Goal: Information Seeking & Learning: Learn about a topic

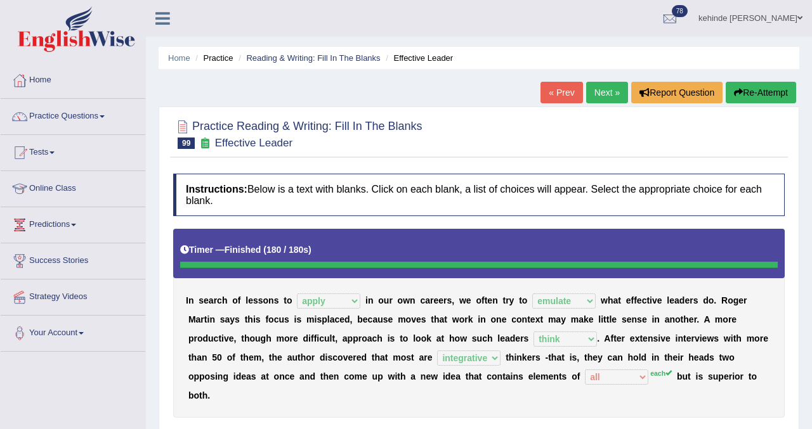
select select "apply"
select select "emulate"
select select "think"
select select "integrative"
select select "all"
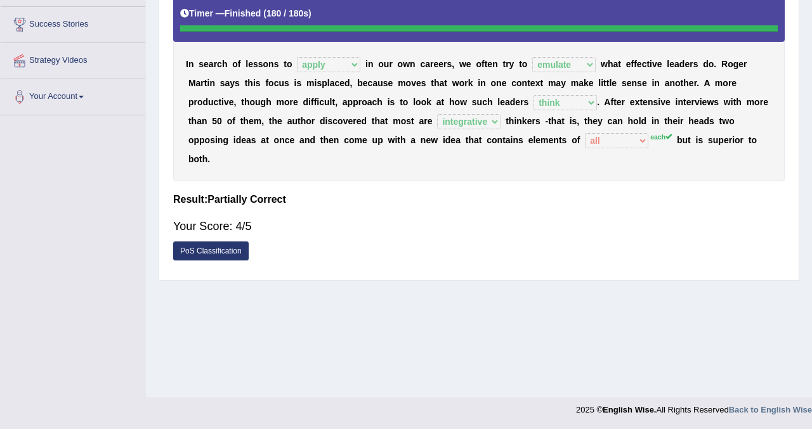
click at [806, 8] on div "Home Practice Reading & Writing: Fill In The Blanks Effective Leader « Prev Nex…" at bounding box center [479, 80] width 666 height 634
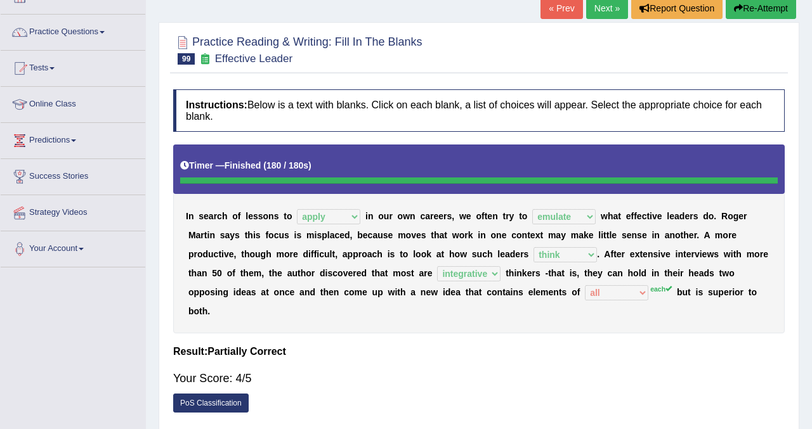
scroll to position [59, 0]
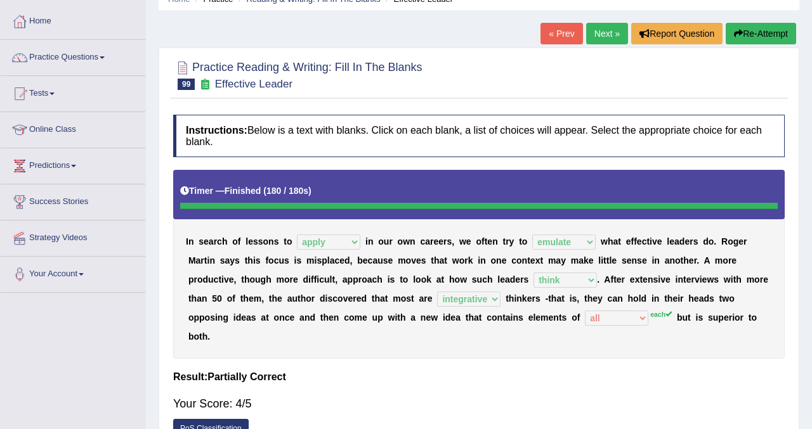
click at [780, 41] on button "Re-Attempt" at bounding box center [761, 34] width 70 height 22
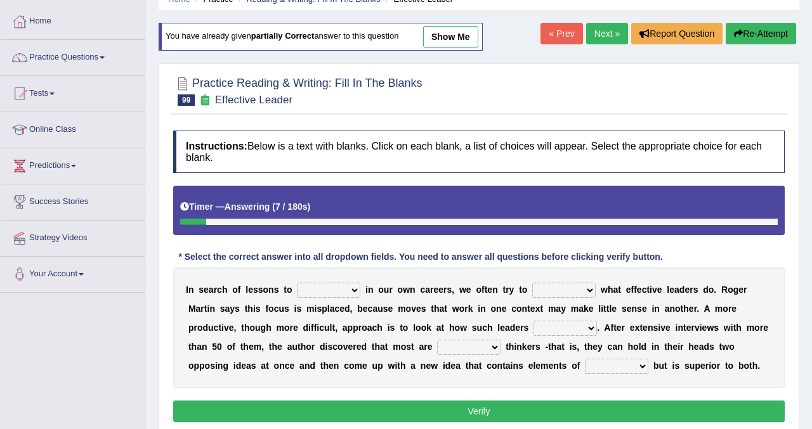
click at [806, 209] on div "Home Practice Reading & Writing: Fill In The Blanks Effective Leader You have a…" at bounding box center [479, 258] width 666 height 634
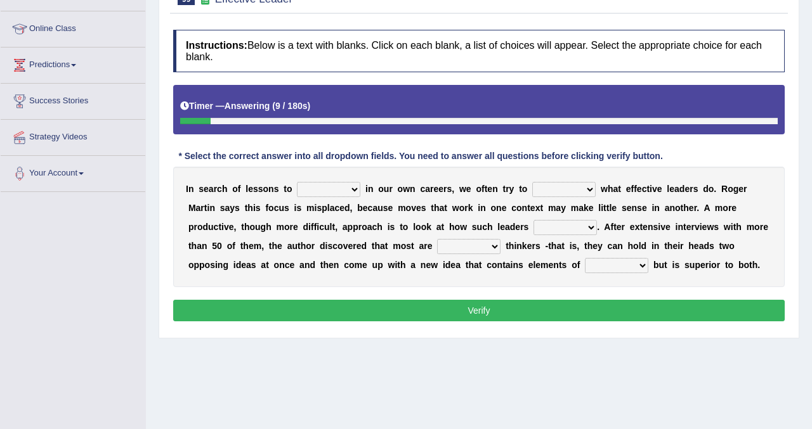
scroll to position [186, 0]
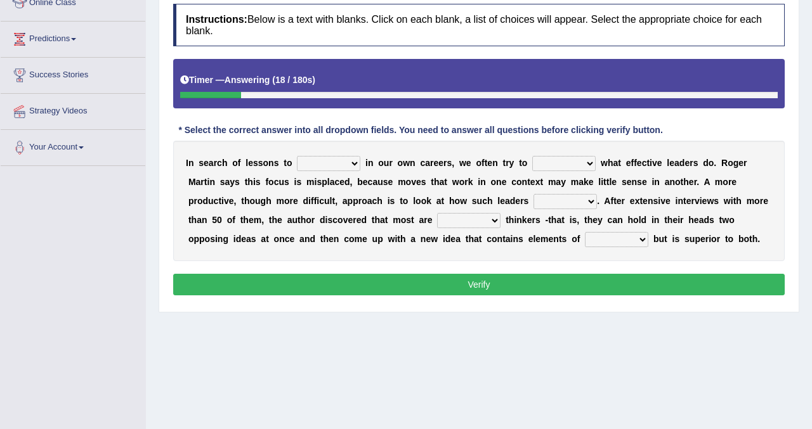
click at [355, 160] on select "request appeal apply solicit" at bounding box center [328, 163] width 63 height 15
select select "apply"
click at [297, 156] on select "request appeal apply solicit" at bounding box center [328, 163] width 63 height 15
click at [589, 163] on select "purge conspire ferret emulate" at bounding box center [563, 163] width 63 height 15
select select "emulate"
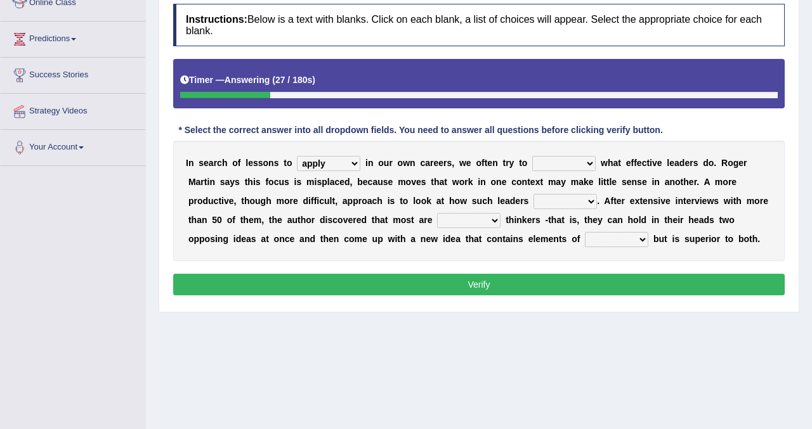
click at [532, 156] on select "purge conspire ferret emulate" at bounding box center [563, 163] width 63 height 15
click at [590, 201] on select "opinion think view feel" at bounding box center [564, 201] width 63 height 15
select select "think"
click at [533, 194] on select "opinion think view feel" at bounding box center [564, 201] width 63 height 15
click at [587, 200] on select "opinion think view feel" at bounding box center [564, 201] width 63 height 15
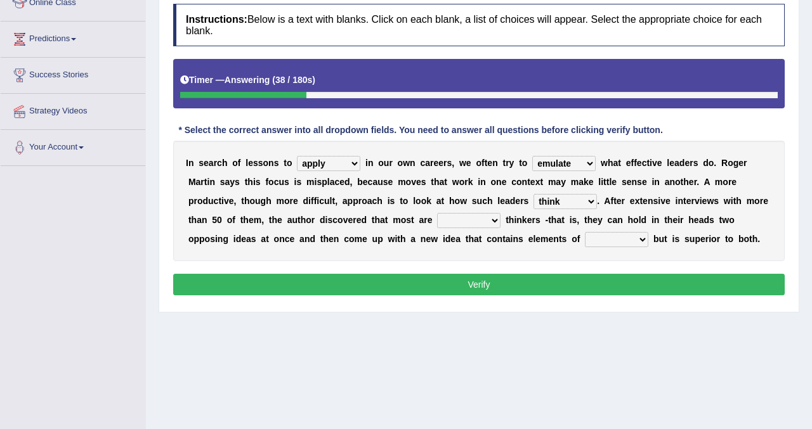
click at [497, 219] on select "integrative leagued affiliated combined" at bounding box center [468, 220] width 63 height 15
select select "integrative"
click at [438, 213] on select "integrative leagued affiliated combined" at bounding box center [468, 220] width 63 height 15
click at [643, 243] on select "which all each every" at bounding box center [616, 239] width 63 height 15
select select "each"
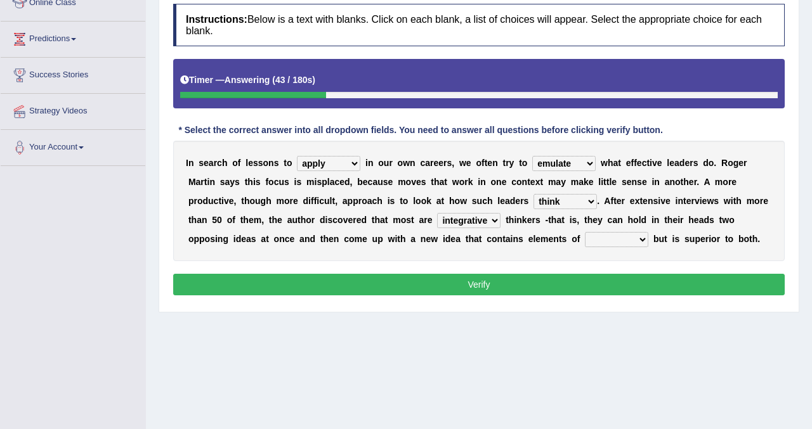
click at [586, 232] on select "which all each every" at bounding box center [616, 239] width 63 height 15
click at [521, 289] on button "Verify" at bounding box center [478, 285] width 611 height 22
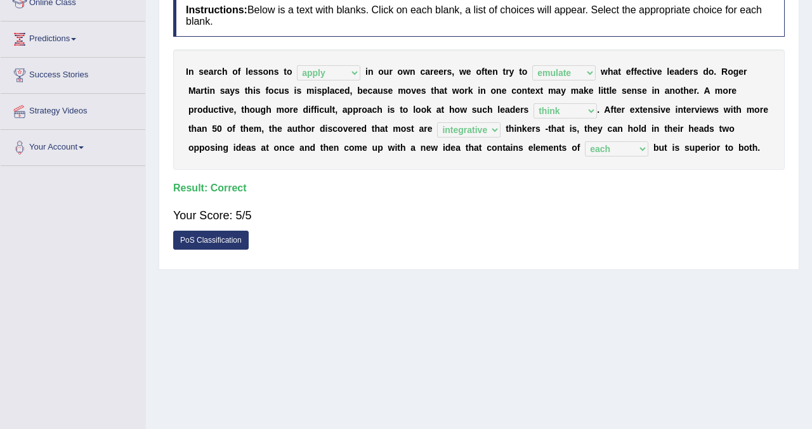
click at [806, 48] on div "Home Practice Reading & Writing: Fill In The Blanks Effective Leader You have a…" at bounding box center [479, 131] width 666 height 634
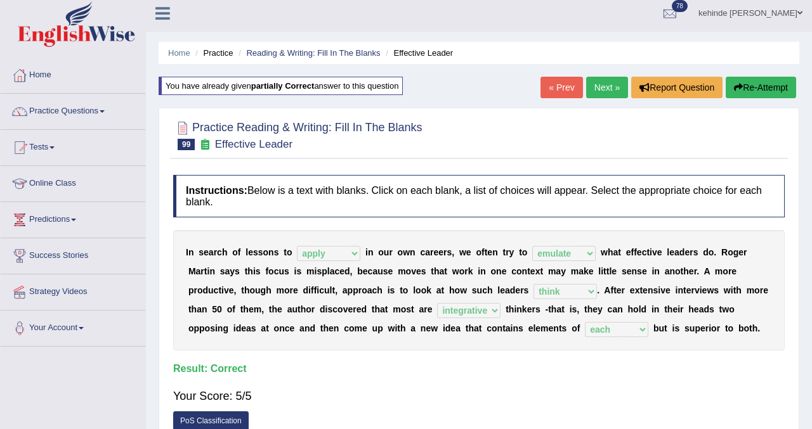
scroll to position [0, 0]
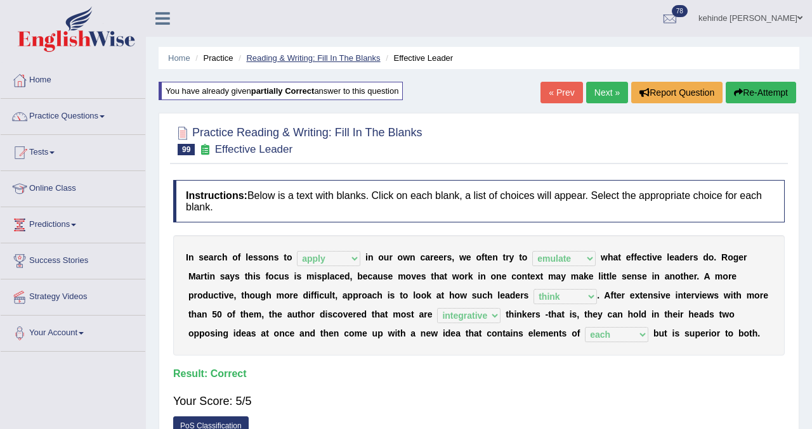
click at [315, 56] on link "Reading & Writing: Fill In The Blanks" at bounding box center [313, 58] width 134 height 10
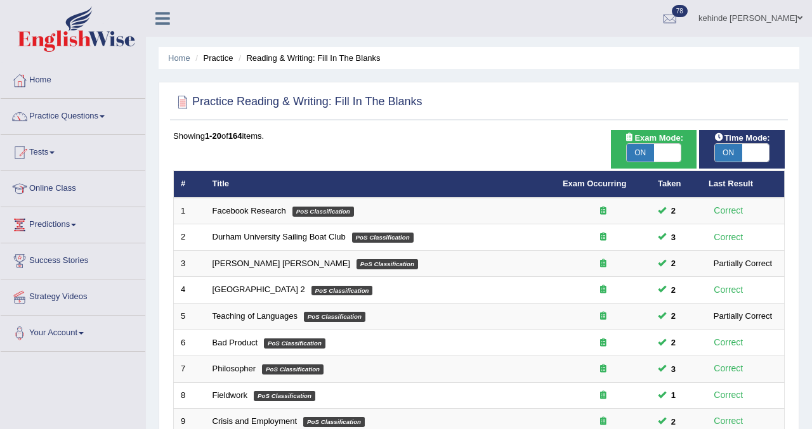
click at [806, 275] on div "Home Practice Reading & Writing: Fill In The Blanks Practice Reading & Writing:…" at bounding box center [479, 404] width 666 height 808
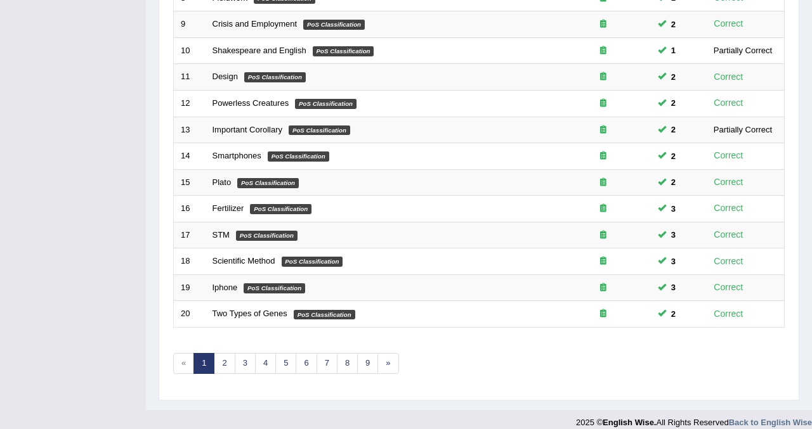
scroll to position [410, 0]
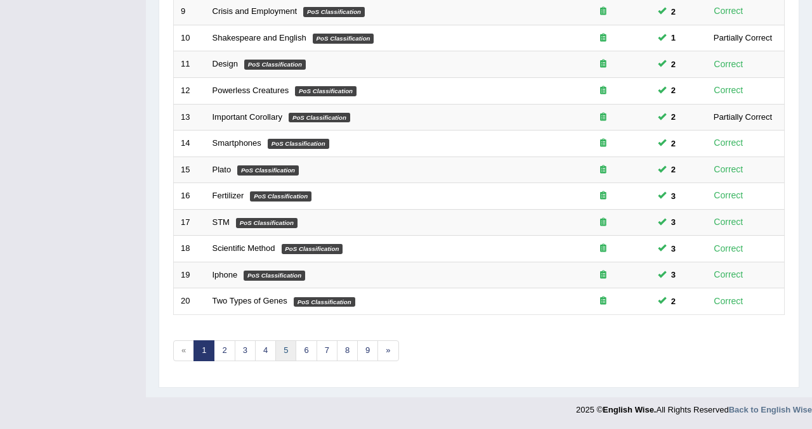
click at [287, 353] on link "5" at bounding box center [285, 351] width 21 height 21
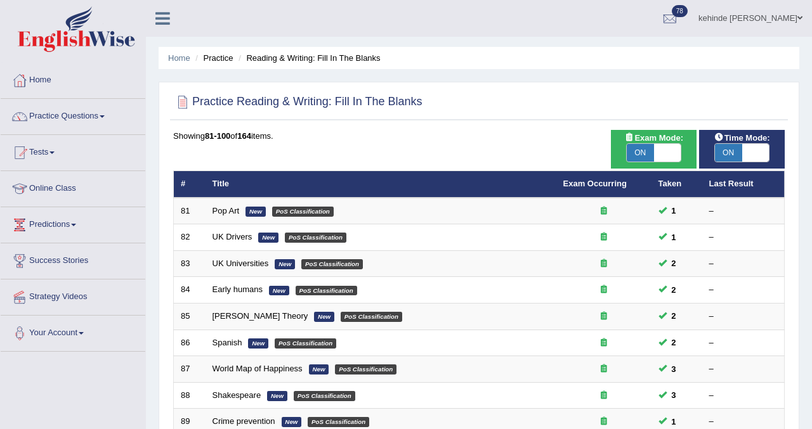
click at [805, 269] on div "Home Practice Reading & Writing: Fill In The Blanks Practice Reading & Writing:…" at bounding box center [479, 404] width 666 height 808
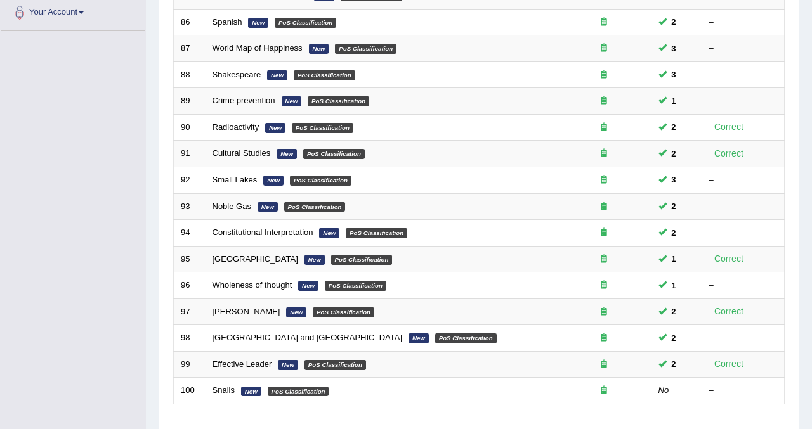
scroll to position [330, 0]
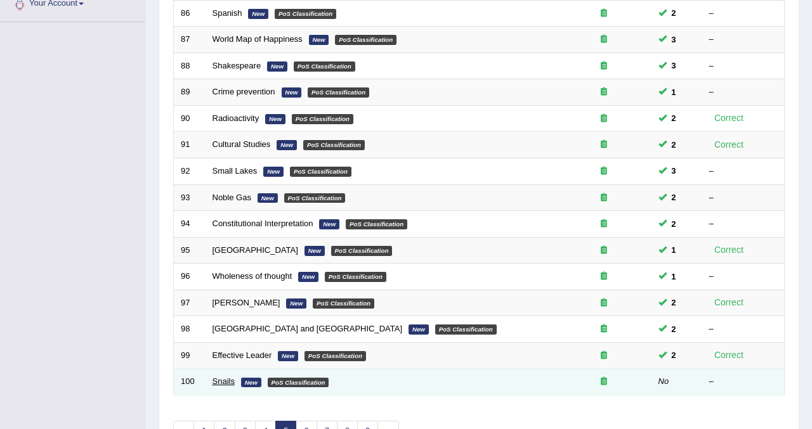
click at [228, 383] on link "Snails" at bounding box center [224, 382] width 22 height 10
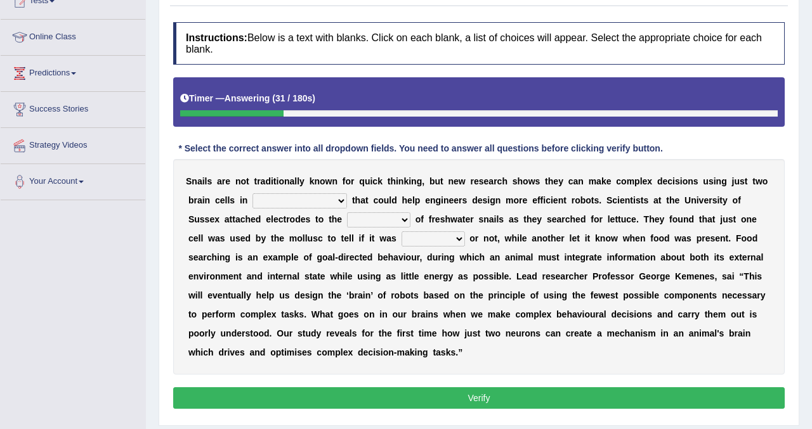
scroll to position [152, 0]
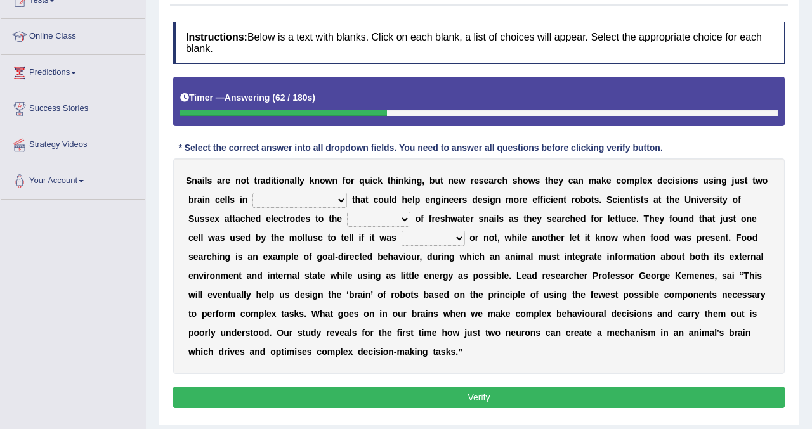
click at [339, 199] on select "decisions findings results recommendations" at bounding box center [299, 200] width 95 height 15
click at [252, 193] on select "decisions findings results recommendations" at bounding box center [299, 200] width 95 height 15
click at [342, 197] on select "decisions findings results recommendations" at bounding box center [299, 200] width 95 height 15
select select "findings"
click at [252, 193] on select "decisions findings results recommendations" at bounding box center [299, 200] width 95 height 15
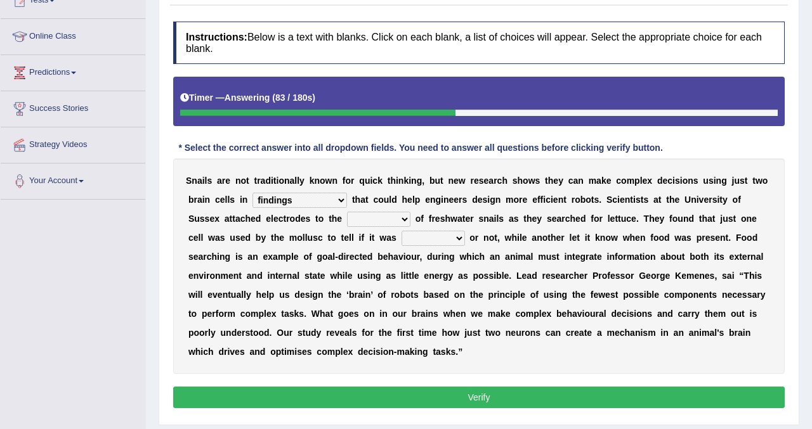
click at [404, 216] on select "heads brains skulls top" at bounding box center [378, 219] width 63 height 15
select select "heads"
click at [348, 212] on select "heads brains skulls top" at bounding box center [378, 219] width 63 height 15
click at [407, 214] on select "heads brains skulls top" at bounding box center [378, 219] width 63 height 15
click at [456, 235] on select "empty hungry full satisfied" at bounding box center [433, 238] width 63 height 15
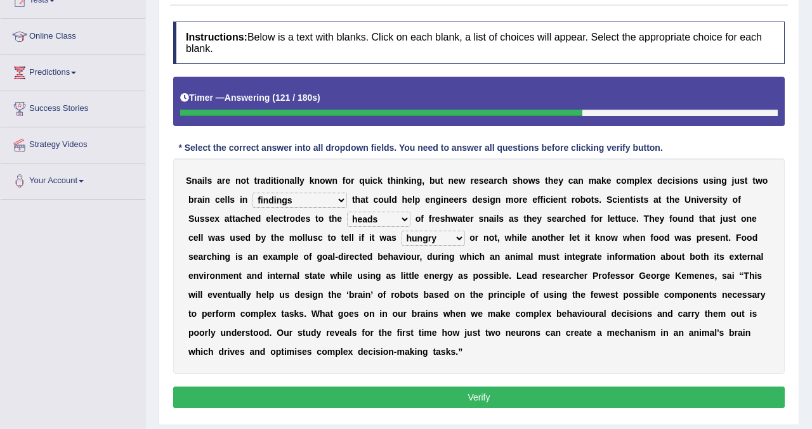
click at [402, 231] on select "empty hungry full satisfied" at bounding box center [433, 238] width 63 height 15
click at [458, 237] on select "empty hungry full satisfied" at bounding box center [433, 238] width 63 height 15
click at [402, 231] on select "empty hungry full satisfied" at bounding box center [433, 238] width 63 height 15
click at [456, 240] on select "empty hungry full satisfied" at bounding box center [433, 238] width 63 height 15
select select "full"
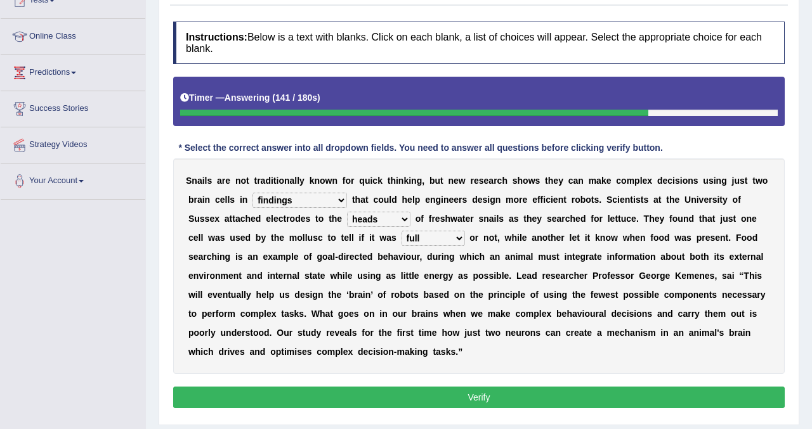
click at [402, 231] on select "empty hungry full satisfied" at bounding box center [433, 238] width 63 height 15
click at [462, 393] on button "Verify" at bounding box center [478, 398] width 611 height 22
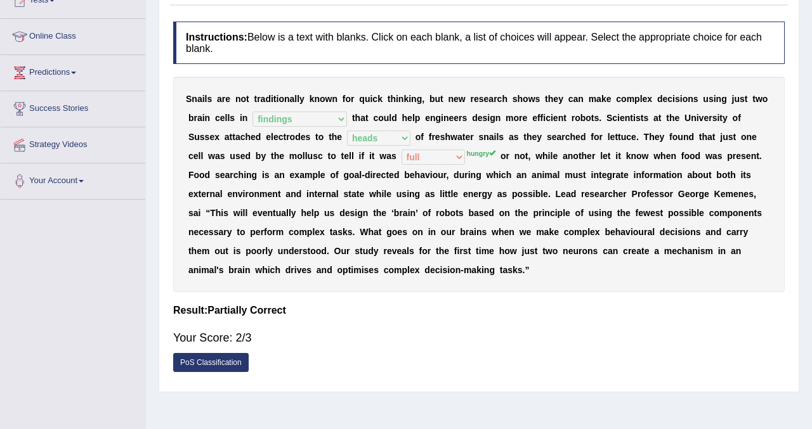
click at [800, 95] on div "Home Practice Reading & Writing: Fill In The Blanks Snails « Prev Next » Report…" at bounding box center [479, 165] width 666 height 634
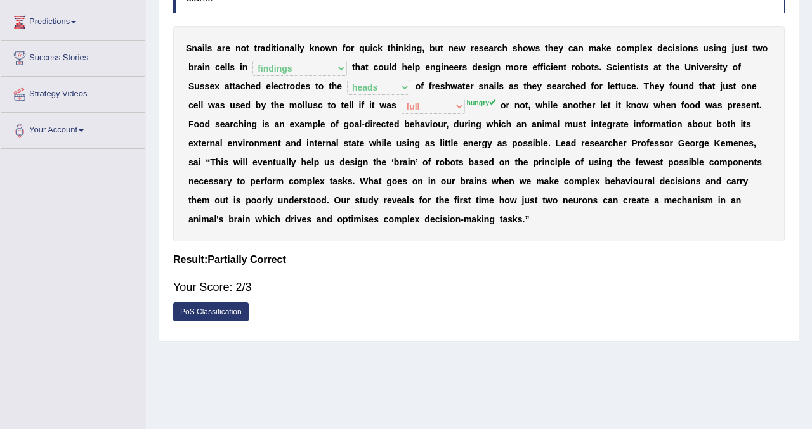
scroll to position [0, 0]
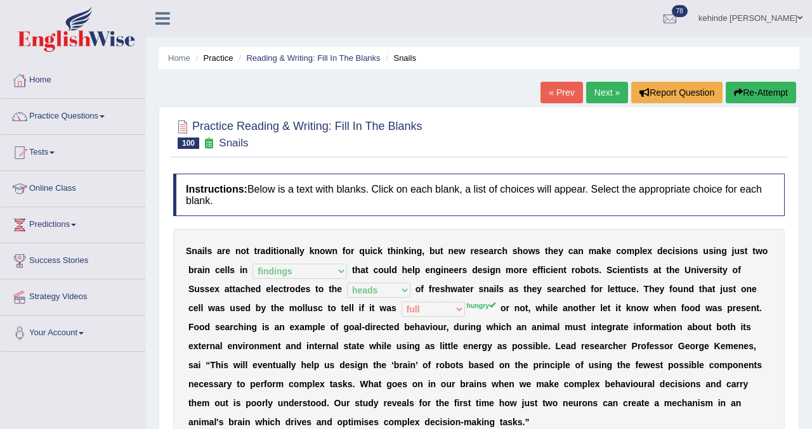
click at [755, 86] on button "Re-Attempt" at bounding box center [761, 93] width 70 height 22
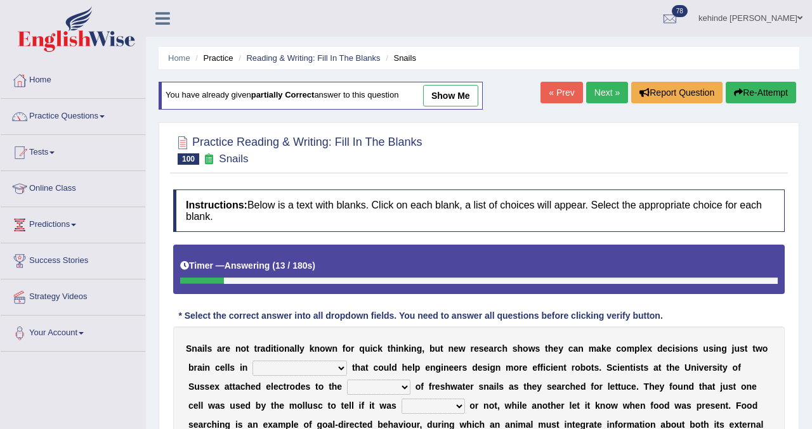
click at [808, 325] on div "Home Practice Reading & Writing: Fill In The Blanks Snails You have already giv…" at bounding box center [479, 317] width 666 height 634
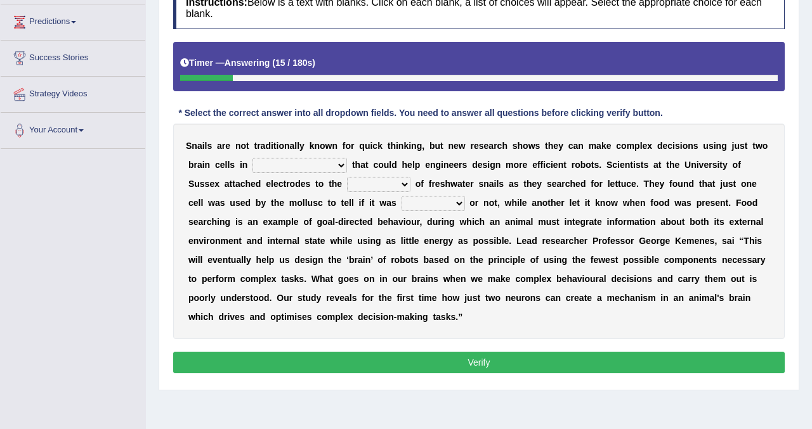
scroll to position [228, 0]
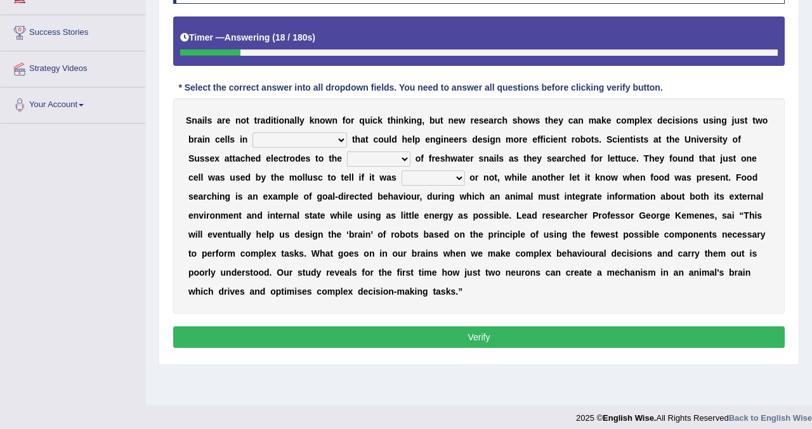
click at [341, 140] on select "decisions findings results recommendations" at bounding box center [299, 140] width 95 height 15
select select "findings"
click at [252, 133] on select "decisions findings results recommendations" at bounding box center [299, 140] width 95 height 15
click at [459, 172] on select "empty hungry full satisfied" at bounding box center [433, 178] width 63 height 15
select select "hungry"
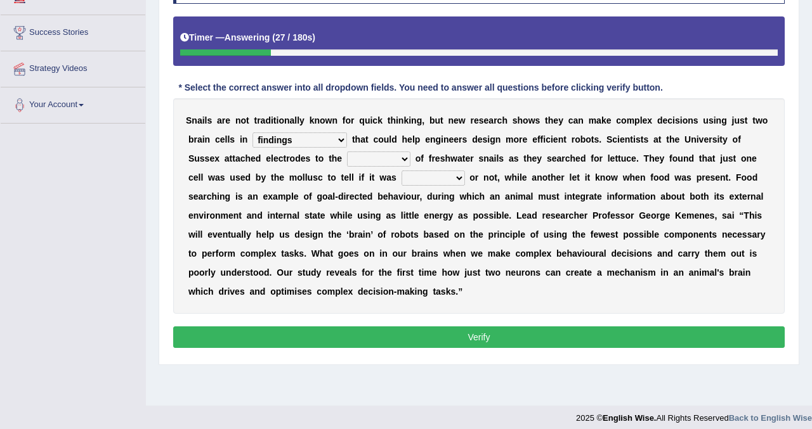
click at [402, 171] on select "empty hungry full satisfied" at bounding box center [433, 178] width 63 height 15
click at [409, 155] on select "heads brains skulls top" at bounding box center [378, 159] width 63 height 15
select select "heads"
click at [348, 152] on select "heads brains skulls top" at bounding box center [378, 159] width 63 height 15
click at [419, 344] on button "Verify" at bounding box center [478, 338] width 611 height 22
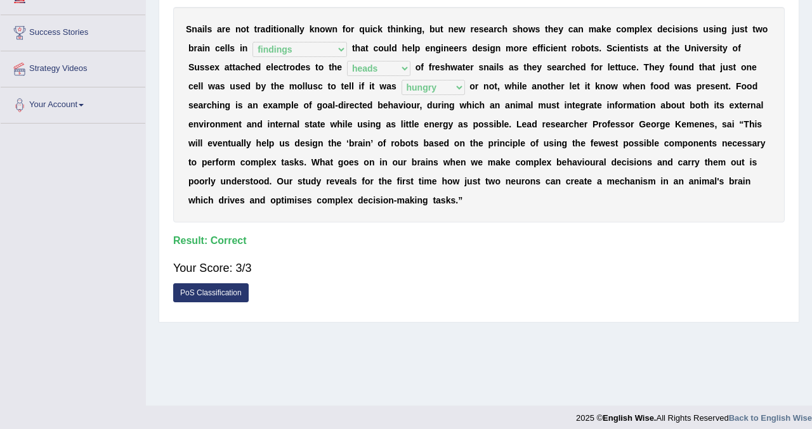
click at [805, 63] on div "Home Practice Reading & Writing: Fill In The Blanks Snails You have already giv…" at bounding box center [479, 89] width 666 height 634
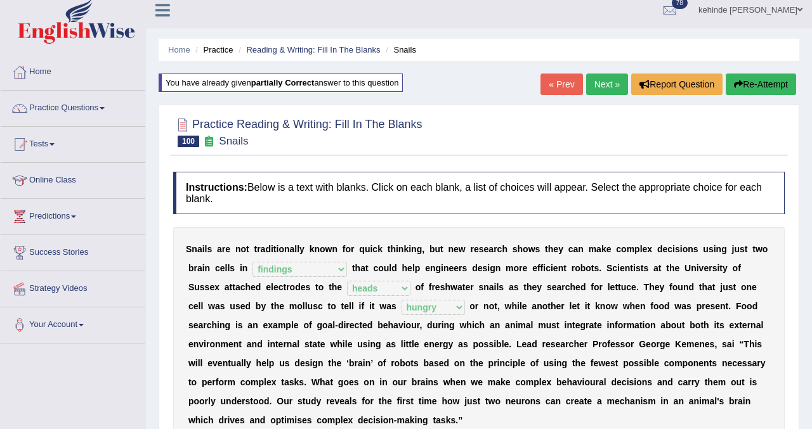
scroll to position [0, 0]
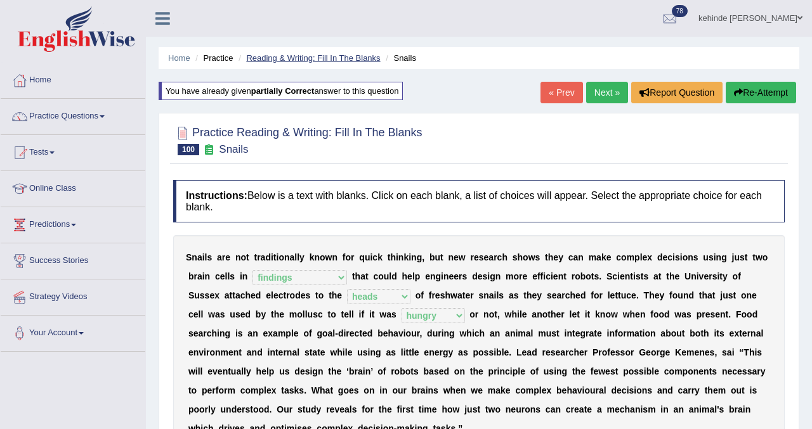
click at [323, 56] on link "Reading & Writing: Fill In The Blanks" at bounding box center [313, 58] width 134 height 10
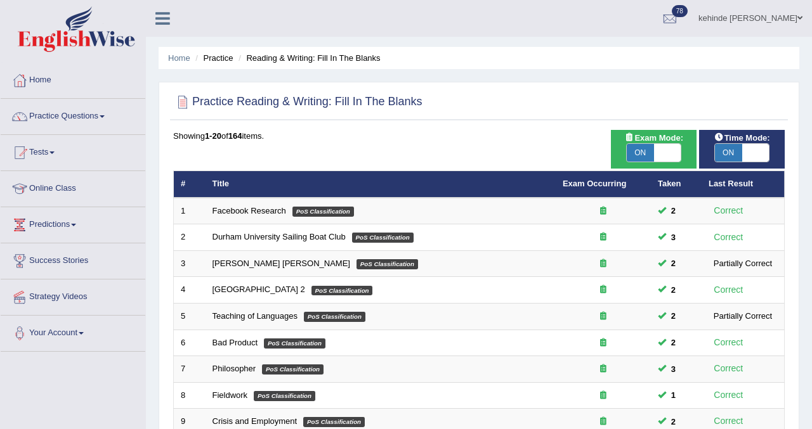
click at [803, 171] on div "Home Practice Reading & Writing: Fill In The Blanks Practice Reading & Writing:…" at bounding box center [479, 404] width 666 height 808
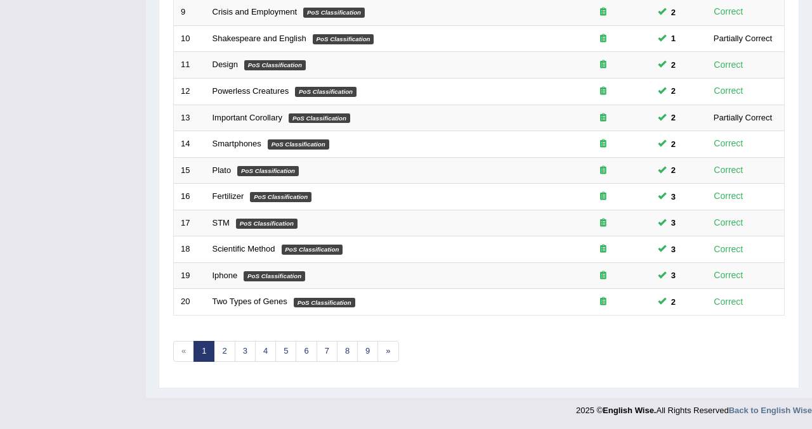
scroll to position [410, 0]
click at [287, 350] on link "5" at bounding box center [285, 351] width 21 height 21
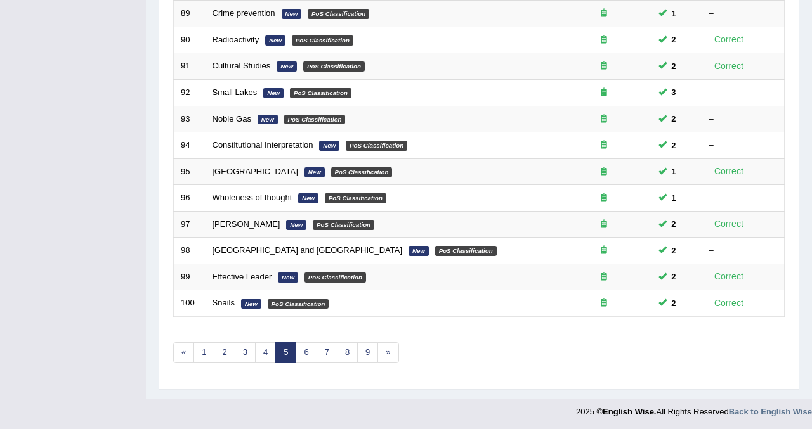
scroll to position [410, 0]
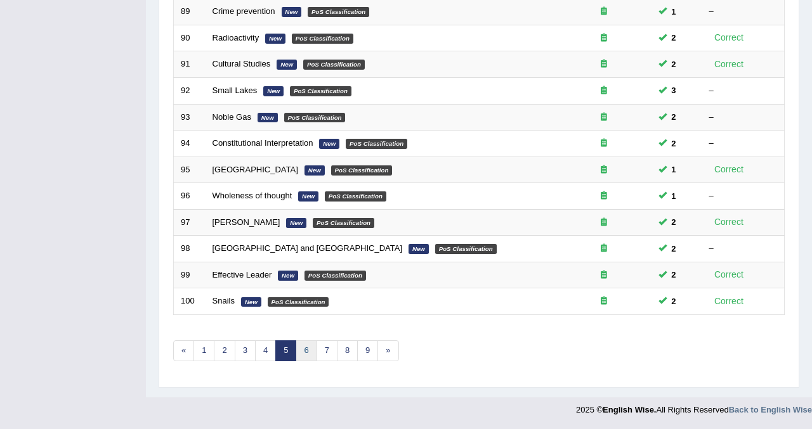
click at [300, 350] on link "6" at bounding box center [306, 351] width 21 height 21
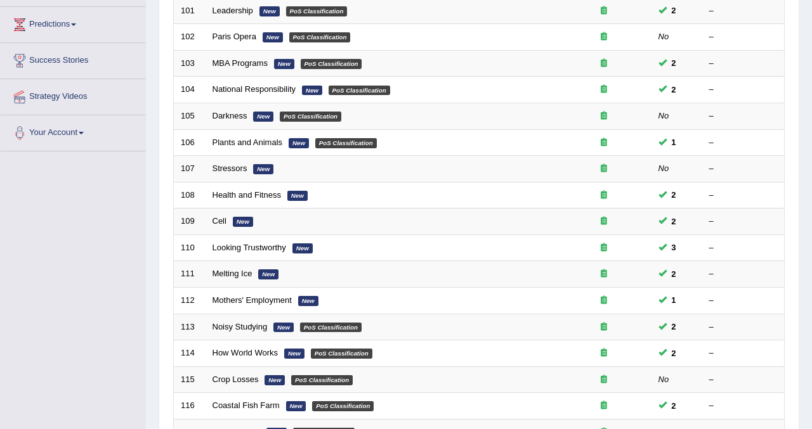
scroll to position [203, 0]
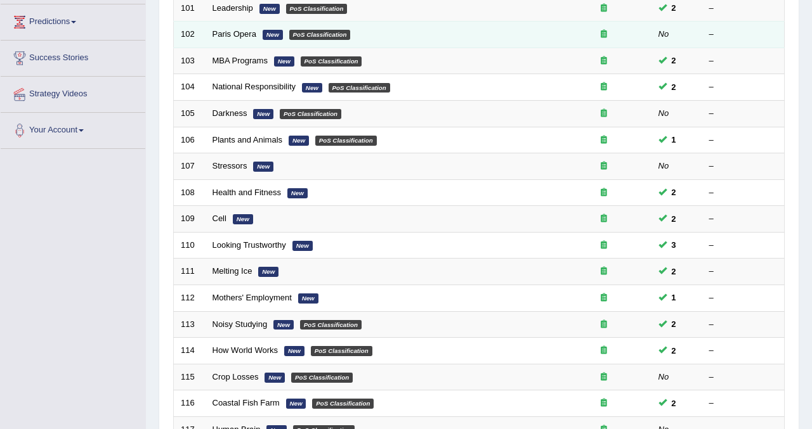
click at [228, 40] on td "Paris Opera New PoS Classification" at bounding box center [381, 35] width 351 height 27
click at [245, 35] on link "Paris Opera" at bounding box center [235, 34] width 44 height 10
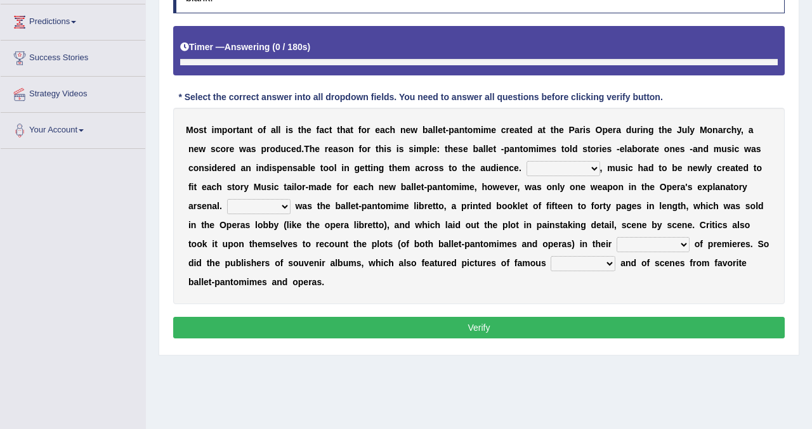
scroll to position [230, 0]
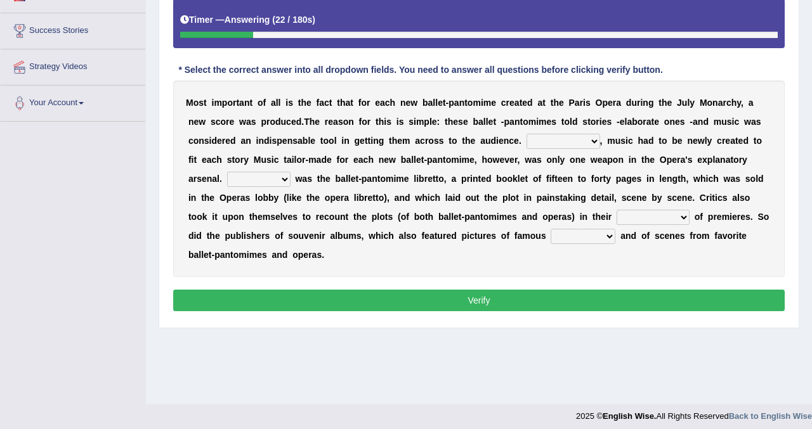
click at [594, 140] on select "However Nevertheless In fact Therefore" at bounding box center [563, 141] width 74 height 15
select select "However"
click at [526, 134] on select "However Nevertheless In fact Therefore" at bounding box center [563, 141] width 74 height 15
click at [284, 177] on select "Another Others It Also" at bounding box center [258, 179] width 63 height 15
select select "Another"
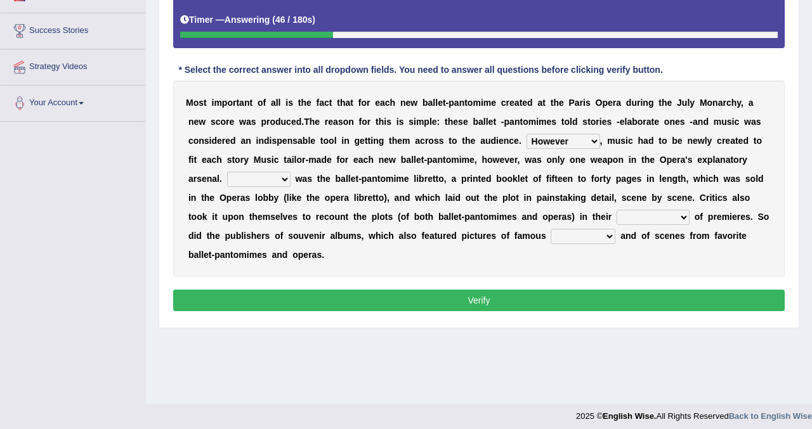
click at [227, 172] on select "Another Others It Also" at bounding box center [258, 179] width 63 height 15
click at [690, 215] on b at bounding box center [692, 217] width 5 height 10
click at [682, 214] on select "views reviews overviews supervisions" at bounding box center [653, 217] width 73 height 15
select select "reviews"
click at [617, 210] on select "views reviews overviews supervisions" at bounding box center [653, 217] width 73 height 15
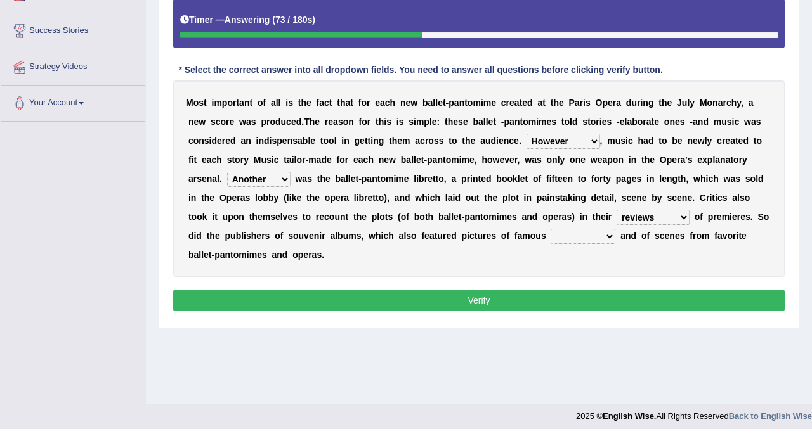
click at [608, 235] on select "teachers students performers drivers" at bounding box center [583, 236] width 65 height 15
click at [605, 236] on select "teachers students performers drivers" at bounding box center [583, 236] width 65 height 15
select select "performers"
click at [551, 229] on select "teachers students performers drivers" at bounding box center [583, 236] width 65 height 15
click at [501, 305] on button "Verify" at bounding box center [478, 301] width 611 height 22
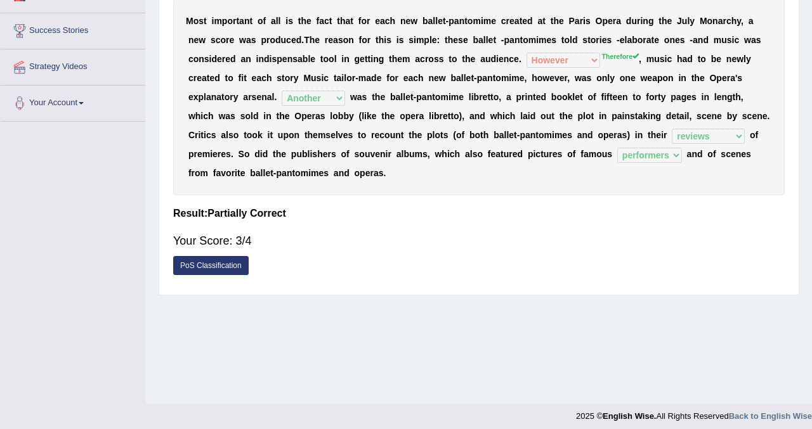
click at [798, 19] on div "Practice Reading & Writing: Fill In The Blanks 102 Paris Opera Instructions: Be…" at bounding box center [479, 85] width 641 height 419
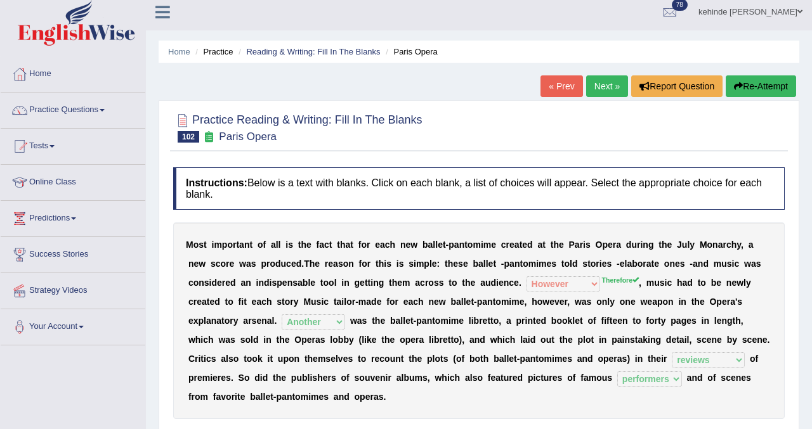
scroll to position [2, 0]
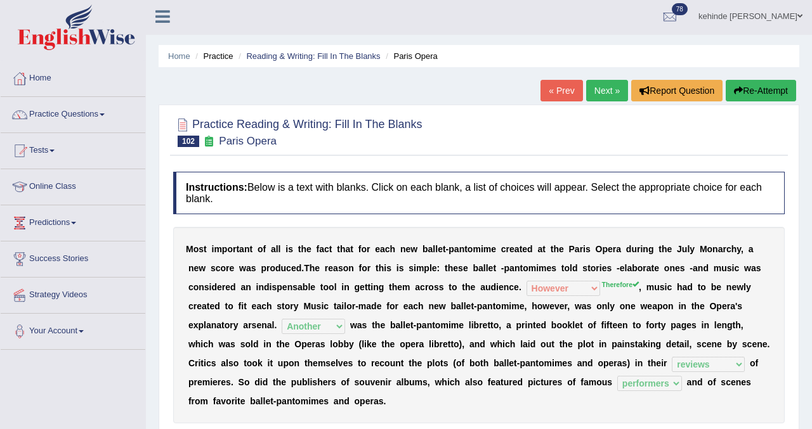
click at [757, 87] on button "Re-Attempt" at bounding box center [761, 91] width 70 height 22
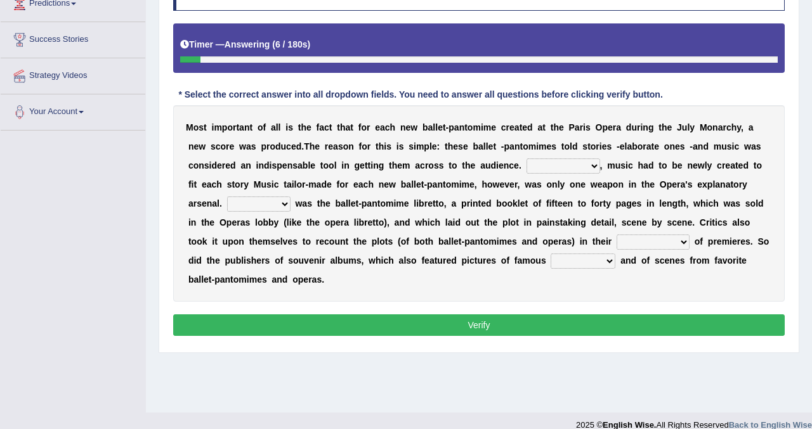
scroll to position [237, 0]
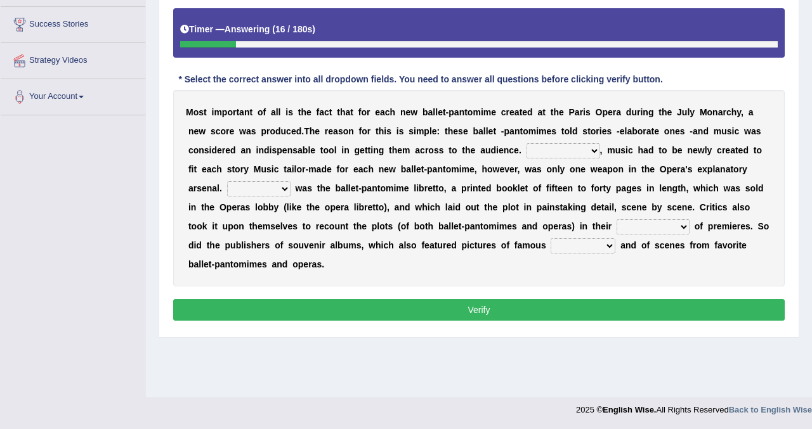
click at [594, 150] on select "However Nevertheless In fact Therefore" at bounding box center [563, 150] width 74 height 15
select select "Therefore"
click at [526, 143] on select "However Nevertheless In fact Therefore" at bounding box center [563, 150] width 74 height 15
click at [285, 190] on select "Another Others It Also" at bounding box center [258, 188] width 63 height 15
select select "Another"
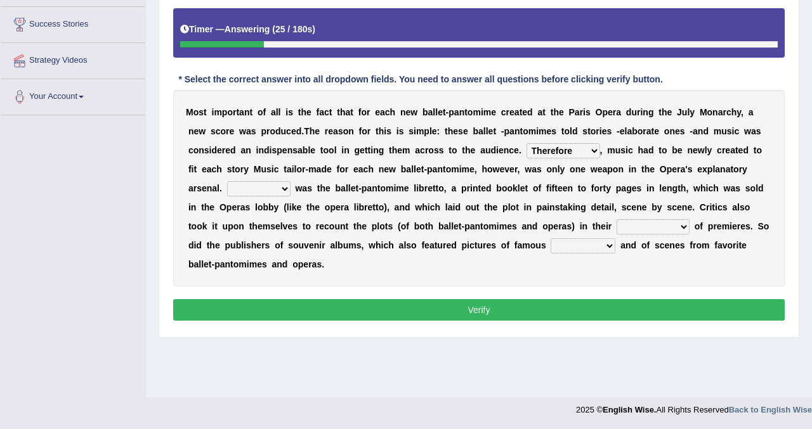
click at [227, 181] on select "Another Others It Also" at bounding box center [258, 188] width 63 height 15
click at [683, 222] on select "views reviews overviews supervisions" at bounding box center [653, 226] width 73 height 15
select select "reviews"
click at [617, 219] on select "views reviews overviews supervisions" at bounding box center [653, 226] width 73 height 15
click at [604, 243] on select "teachers students performers drivers" at bounding box center [583, 246] width 65 height 15
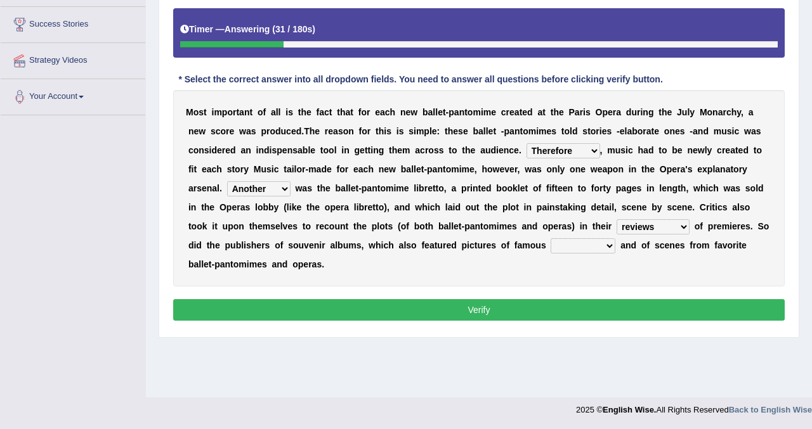
select select "performers"
click at [551, 239] on select "teachers students performers drivers" at bounding box center [583, 246] width 65 height 15
click at [513, 316] on button "Verify" at bounding box center [478, 310] width 611 height 22
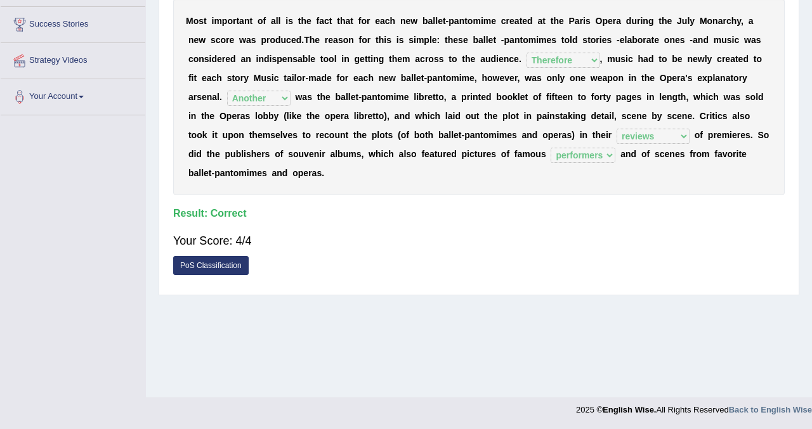
click at [808, 75] on div "Home Practice Reading & Writing: Fill In The Blanks Paris Opera You have alread…" at bounding box center [479, 80] width 666 height 634
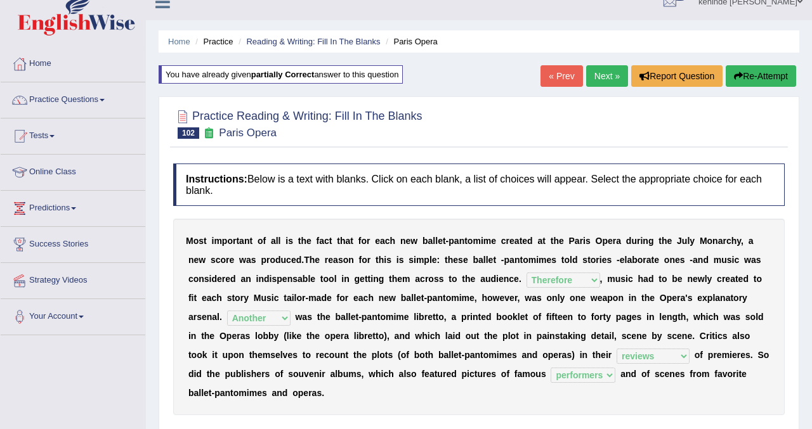
scroll to position [0, 0]
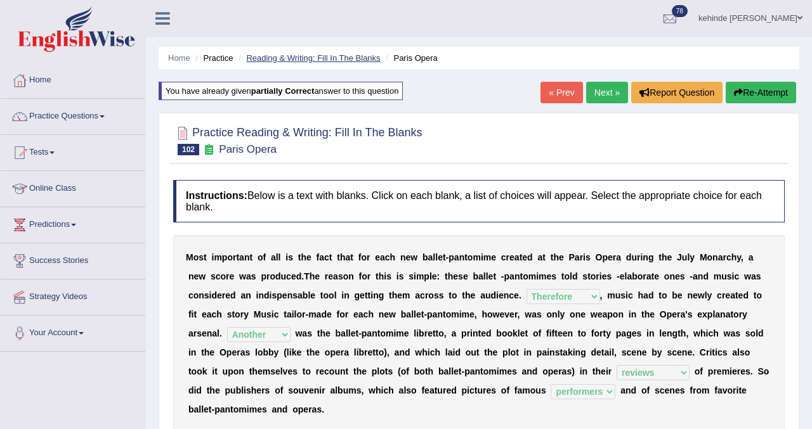
click at [332, 58] on link "Reading & Writing: Fill In The Blanks" at bounding box center [313, 58] width 134 height 10
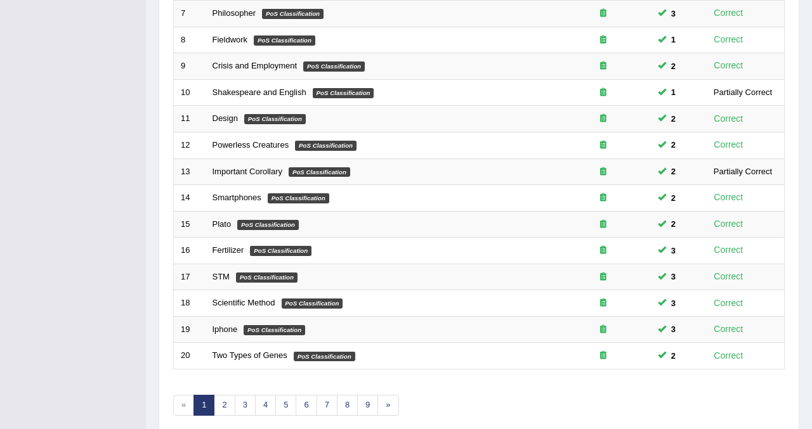
scroll to position [410, 0]
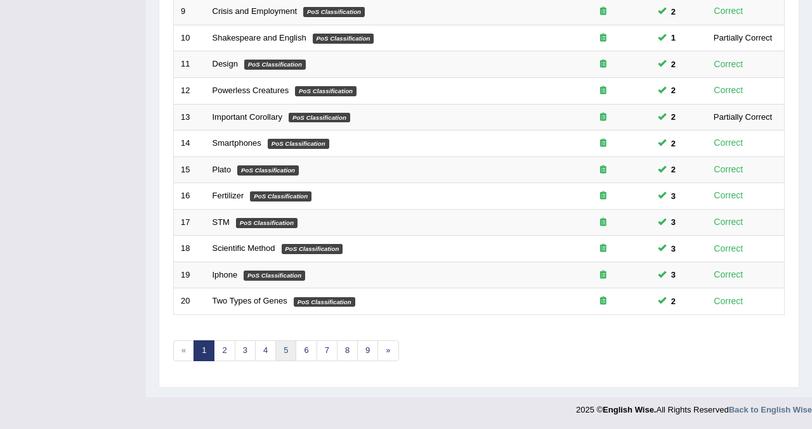
click at [285, 346] on link "5" at bounding box center [285, 351] width 21 height 21
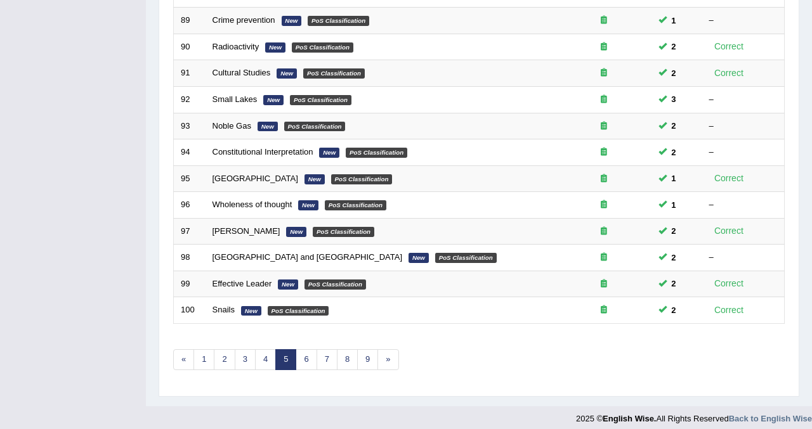
scroll to position [410, 0]
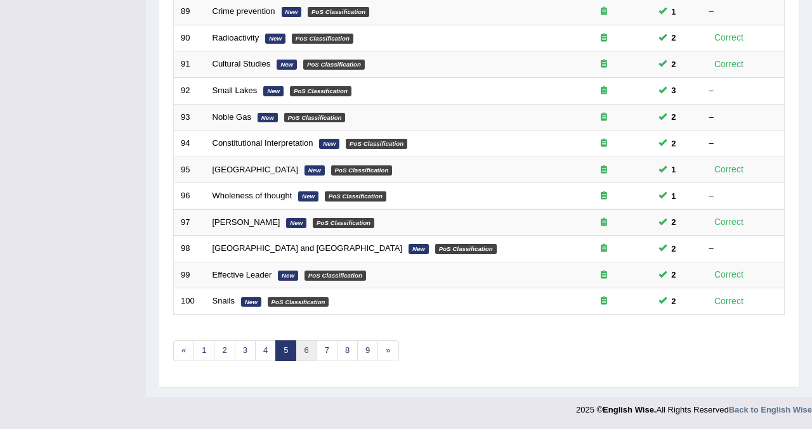
click at [306, 355] on link "6" at bounding box center [306, 351] width 21 height 21
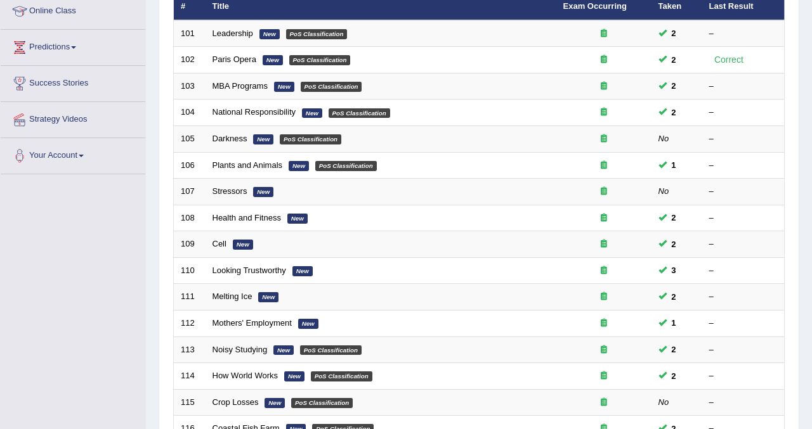
scroll to position [203, 0]
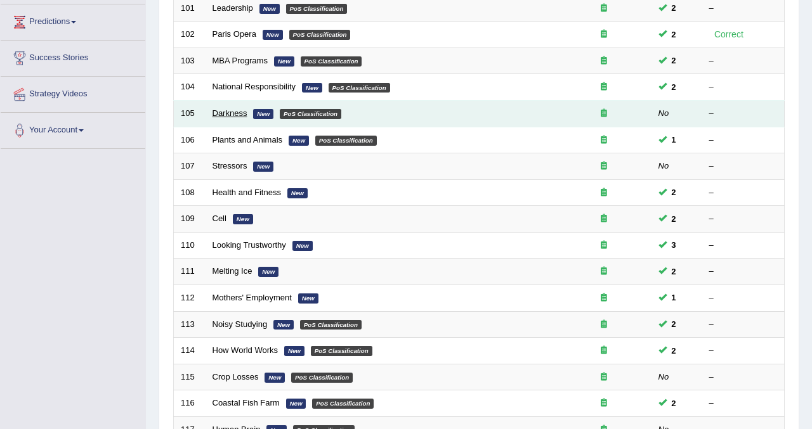
click at [230, 112] on link "Darkness" at bounding box center [230, 113] width 35 height 10
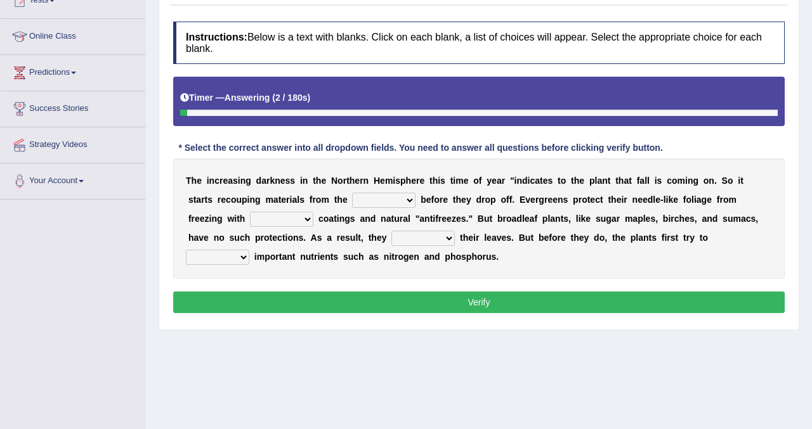
scroll to position [178, 0]
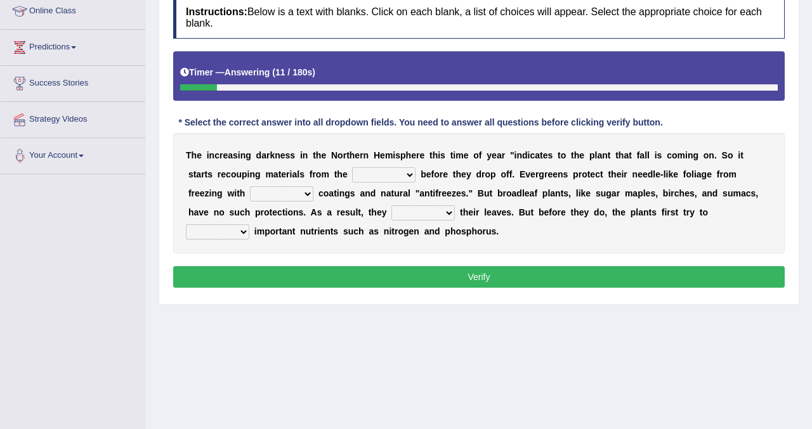
click at [382, 176] on select "trunks leaves branches roots" at bounding box center [383, 174] width 63 height 15
select select "leaves"
click at [352, 167] on select "trunks leaves branches roots" at bounding box center [383, 174] width 63 height 15
click at [250, 193] on select "watery sticky waxy booty" at bounding box center [281, 193] width 63 height 15
select select "watery"
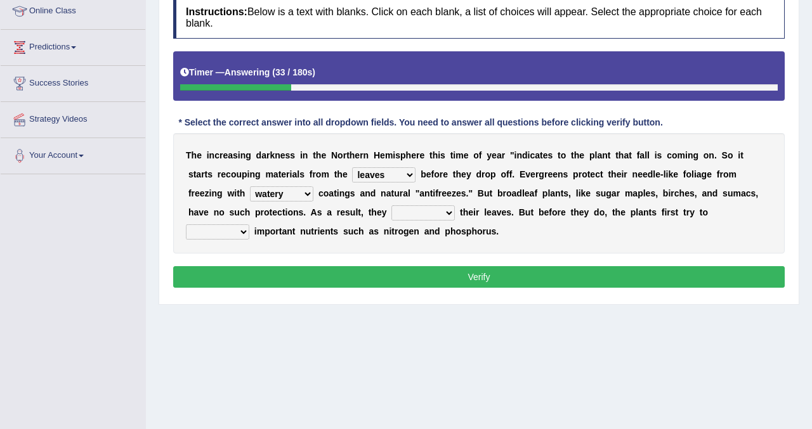
click at [250, 186] on select "watery sticky waxy booty" at bounding box center [281, 193] width 63 height 15
click at [391, 211] on select "brought beat shed collected" at bounding box center [422, 213] width 63 height 15
select select "shed"
click at [391, 206] on select "brought beat shed collected" at bounding box center [422, 213] width 63 height 15
click at [249, 225] on select "save convene salvage call" at bounding box center [217, 232] width 63 height 15
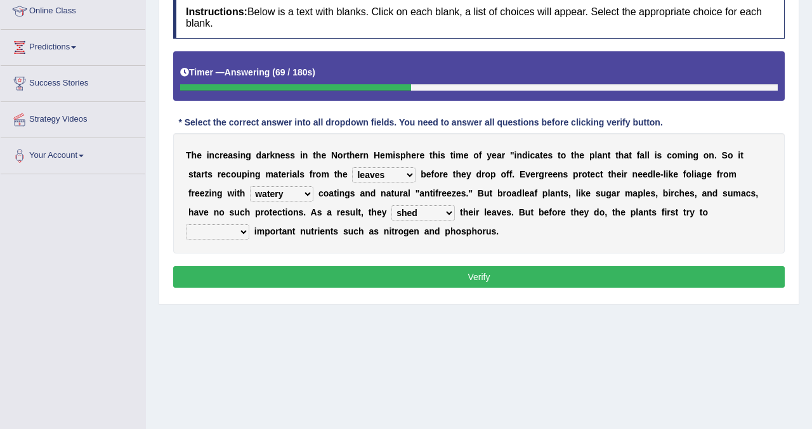
select select "salvage"
click at [249, 225] on select "save convene salvage call" at bounding box center [217, 232] width 63 height 15
click at [333, 279] on button "Verify" at bounding box center [478, 277] width 611 height 22
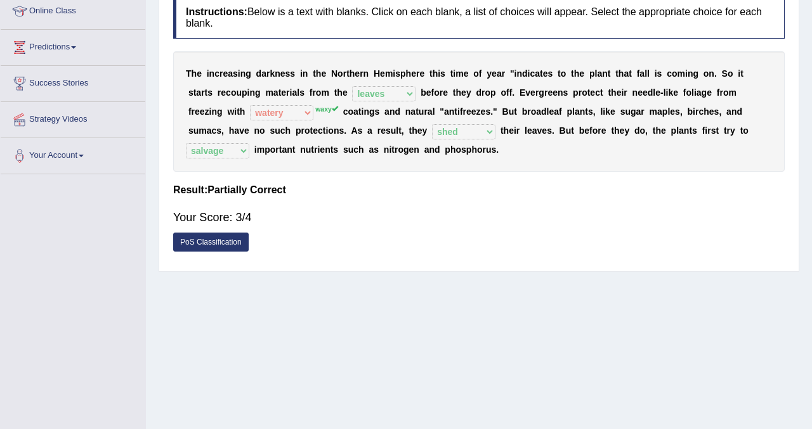
click at [808, 69] on div "Home Practice Reading & Writing: Fill In The Blanks Darkness « Prev Next » Repo…" at bounding box center [479, 139] width 666 height 634
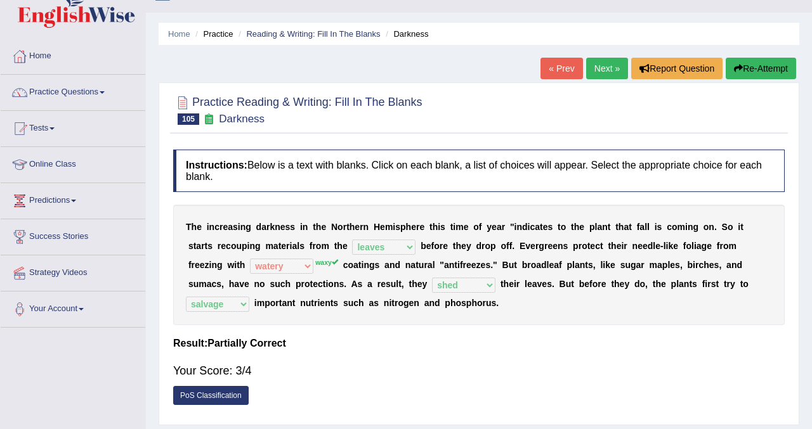
scroll to position [0, 0]
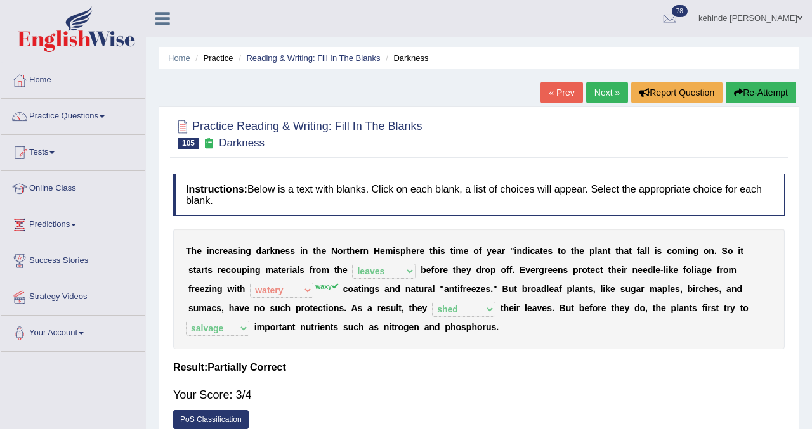
click at [752, 96] on button "Re-Attempt" at bounding box center [761, 93] width 70 height 22
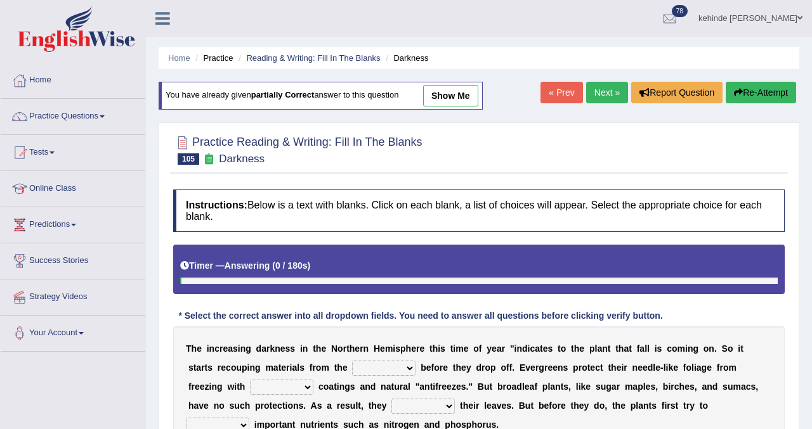
click at [802, 311] on div "Home Practice Reading & Writing: Fill In The Blanks Darkness You have already g…" at bounding box center [479, 317] width 666 height 634
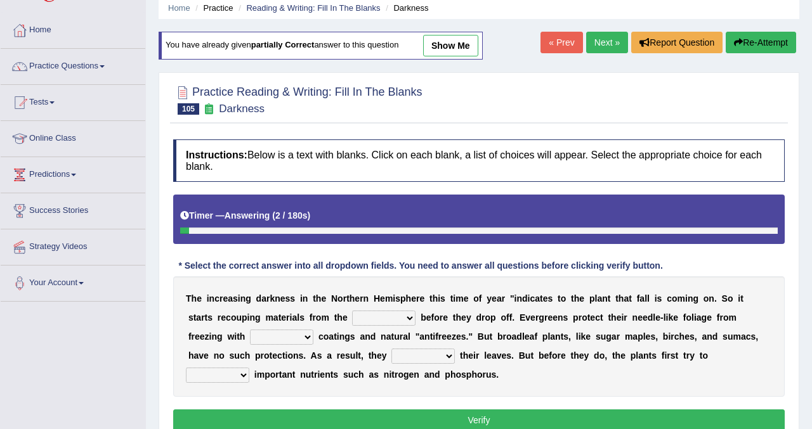
scroll to position [51, 0]
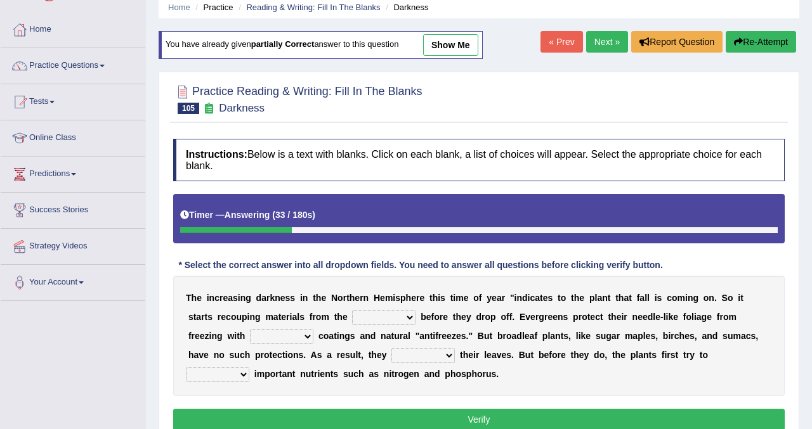
click at [381, 318] on select "trunks leaves branches roots" at bounding box center [383, 317] width 63 height 15
select select "leaves"
click at [352, 310] on select "trunks leaves branches roots" at bounding box center [383, 317] width 63 height 15
click at [250, 334] on select "watery sticky waxy booty" at bounding box center [281, 336] width 63 height 15
select select "waxy"
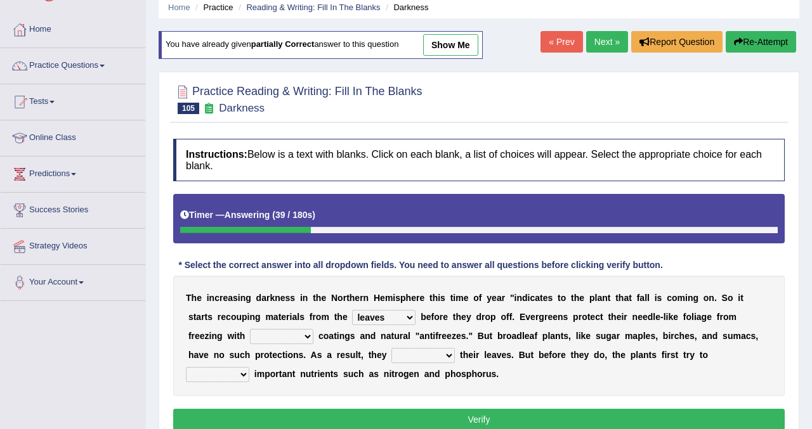
click at [250, 329] on select "watery sticky waxy booty" at bounding box center [281, 336] width 63 height 15
click at [391, 357] on select "brought beat shed collected" at bounding box center [422, 355] width 63 height 15
select select "shed"
click at [391, 348] on select "brought beat shed collected" at bounding box center [422, 355] width 63 height 15
click at [249, 367] on select "save convene salvage call" at bounding box center [217, 374] width 63 height 15
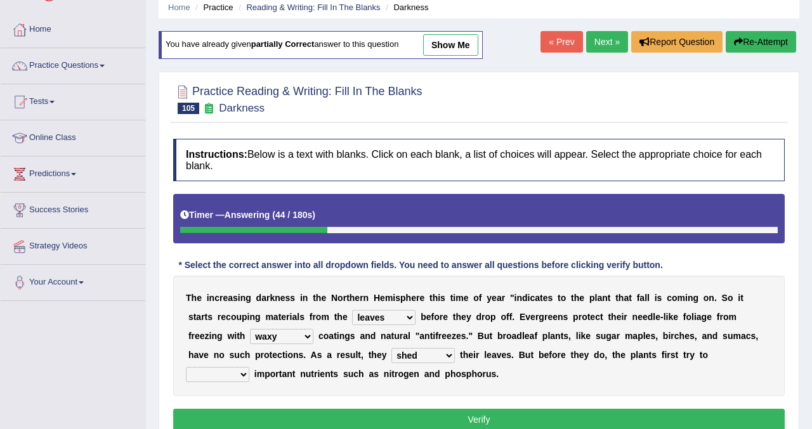
select select "salvage"
click at [249, 367] on select "save convene salvage call" at bounding box center [217, 374] width 63 height 15
click at [543, 425] on button "Verify" at bounding box center [478, 420] width 611 height 22
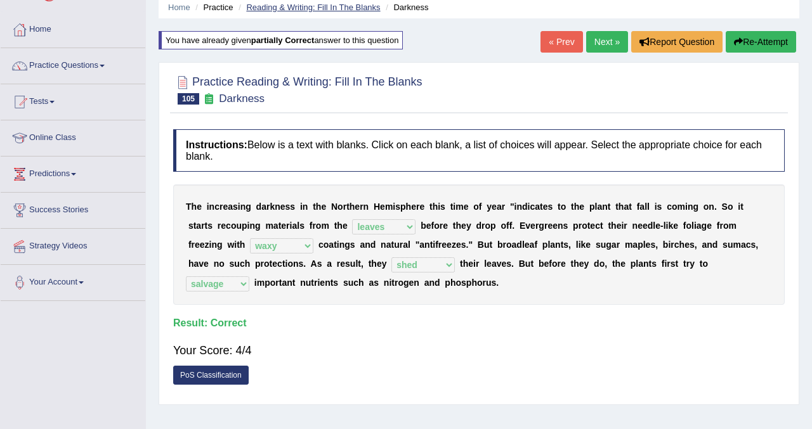
click at [359, 6] on link "Reading & Writing: Fill In The Blanks" at bounding box center [313, 8] width 134 height 10
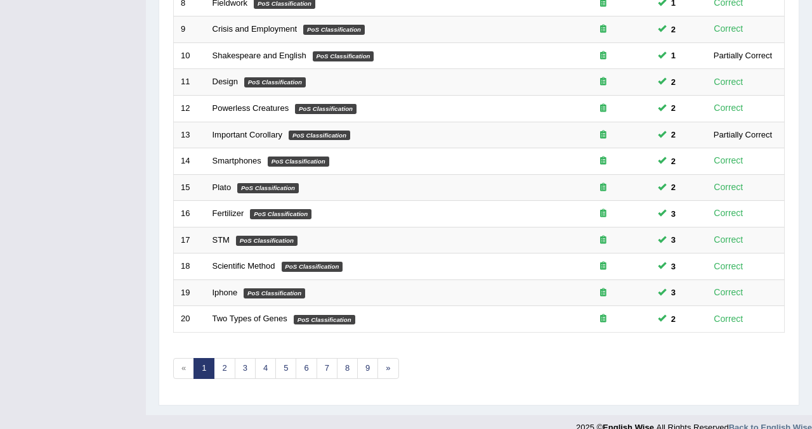
scroll to position [410, 0]
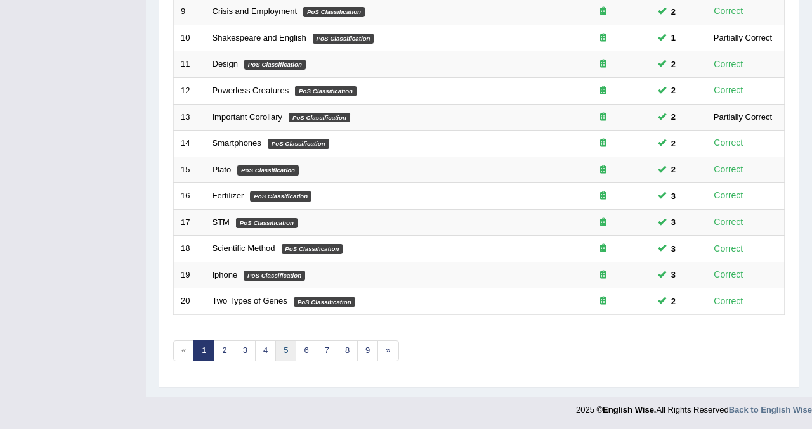
click at [283, 352] on link "5" at bounding box center [285, 351] width 21 height 21
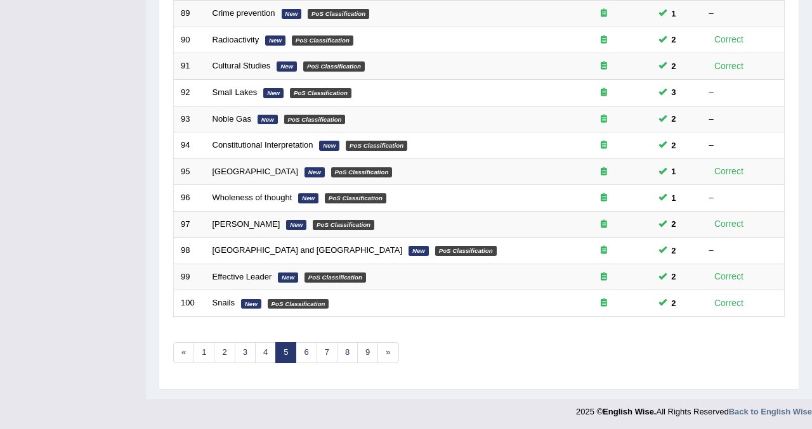
scroll to position [410, 0]
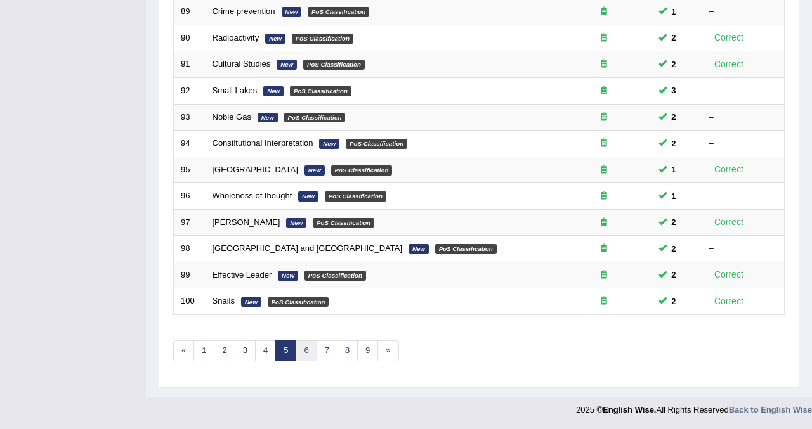
click at [302, 352] on link "6" at bounding box center [306, 351] width 21 height 21
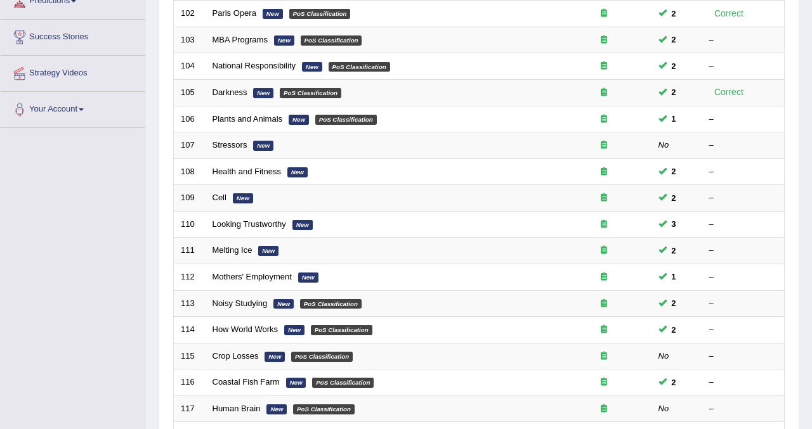
scroll to position [249, 0]
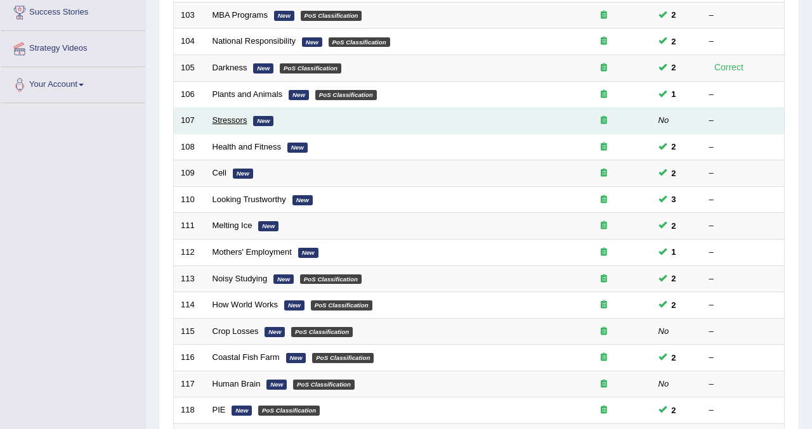
click at [223, 122] on link "Stressors" at bounding box center [230, 120] width 35 height 10
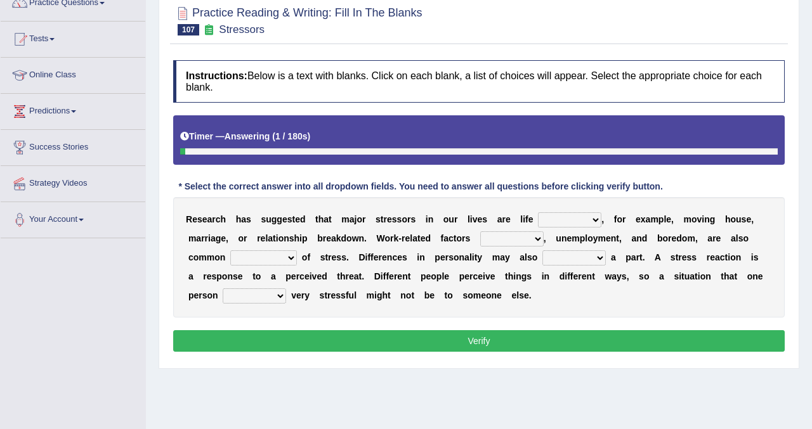
scroll to position [139, 0]
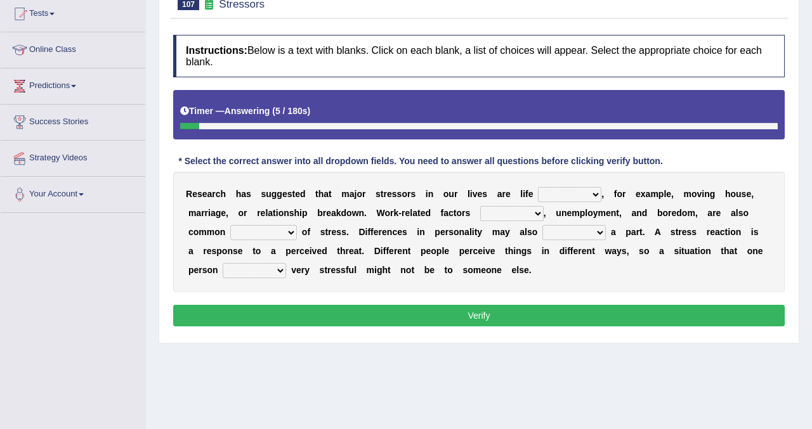
click at [598, 196] on select "savings patterns changes around" at bounding box center [569, 194] width 63 height 15
select select "changes"
click at [538, 187] on select "savings patterns changes around" at bounding box center [569, 194] width 63 height 15
click at [526, 216] on select "excluding including relating related" at bounding box center [511, 213] width 63 height 15
select select "including"
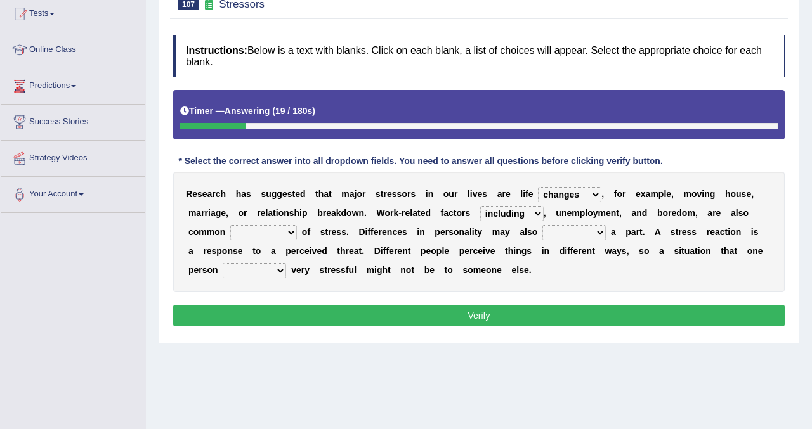
click at [481, 206] on select "excluding including relating related" at bounding box center [511, 213] width 63 height 15
click at [294, 233] on select "causes outcomes procedures remedies" at bounding box center [263, 232] width 67 height 15
select select "causes"
click at [230, 225] on select "causes outcomes procedures remedies" at bounding box center [263, 232] width 67 height 15
click at [594, 232] on select "give send play stay" at bounding box center [573, 232] width 63 height 15
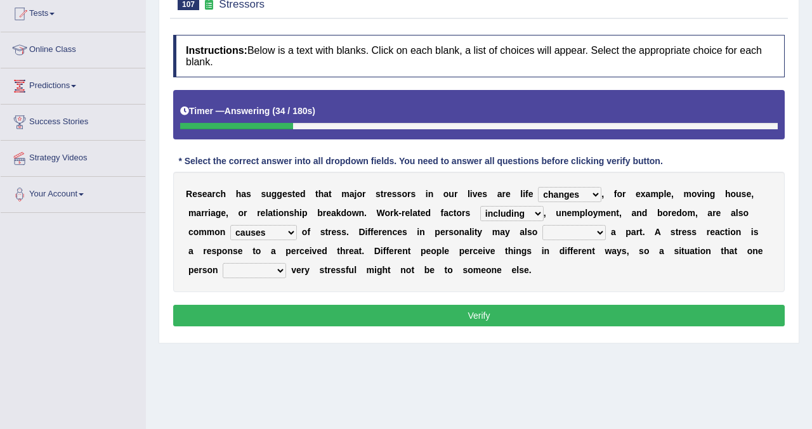
select select "play"
click at [542, 225] on select "give send play stay" at bounding box center [573, 232] width 63 height 15
click at [275, 270] on select "grows living finds renew" at bounding box center [254, 270] width 63 height 15
select select "finds"
click at [223, 263] on select "grows living finds renew" at bounding box center [254, 270] width 63 height 15
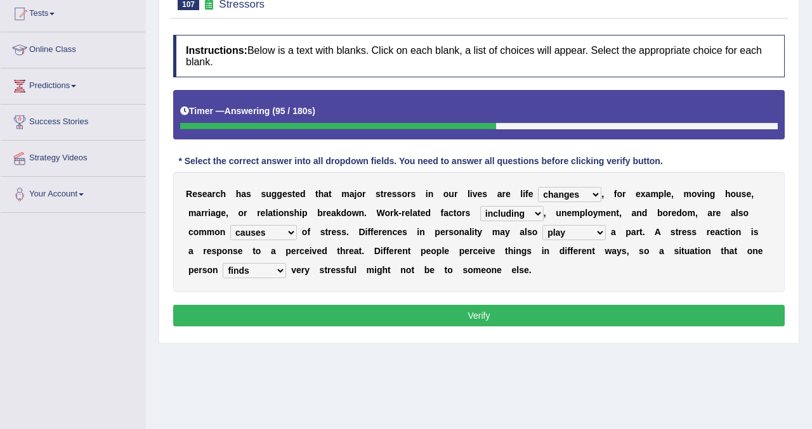
click at [254, 323] on button "Verify" at bounding box center [478, 316] width 611 height 22
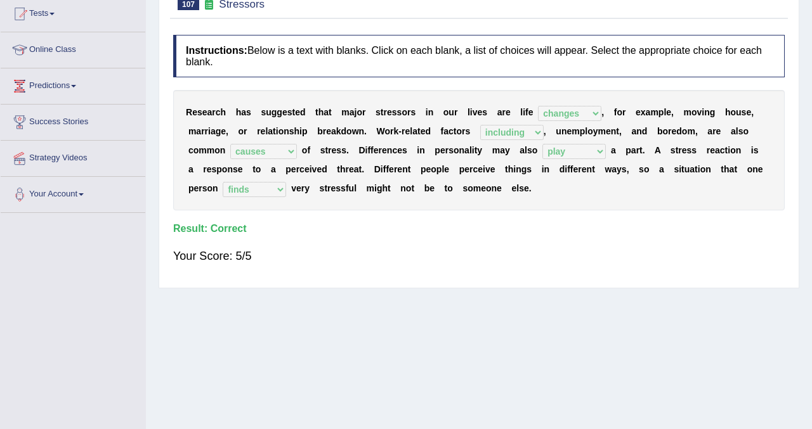
click at [806, 88] on div "Home Practice Reading & Writing: Fill In The Blanks Stressors « Prev Next » Rep…" at bounding box center [479, 178] width 666 height 634
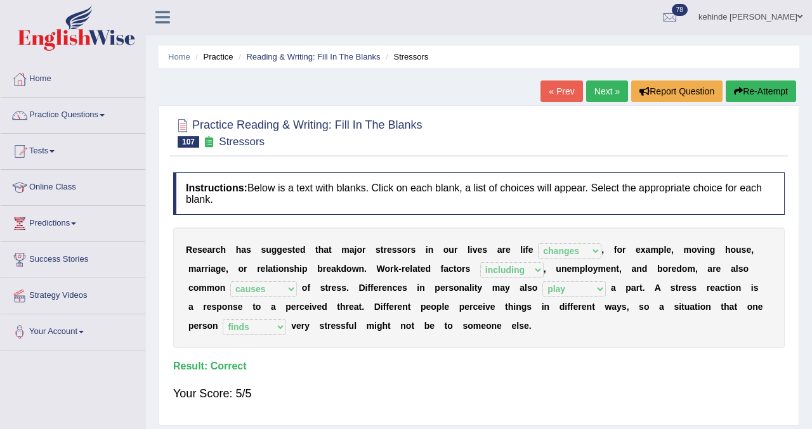
scroll to position [0, 0]
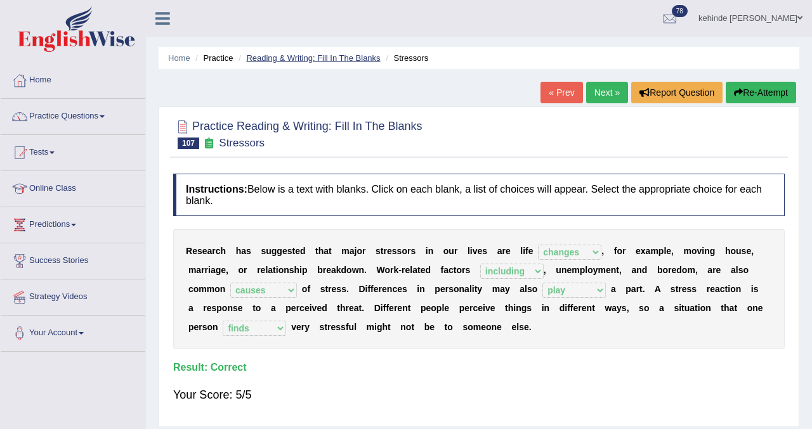
click at [322, 58] on link "Reading & Writing: Fill In The Blanks" at bounding box center [313, 58] width 134 height 10
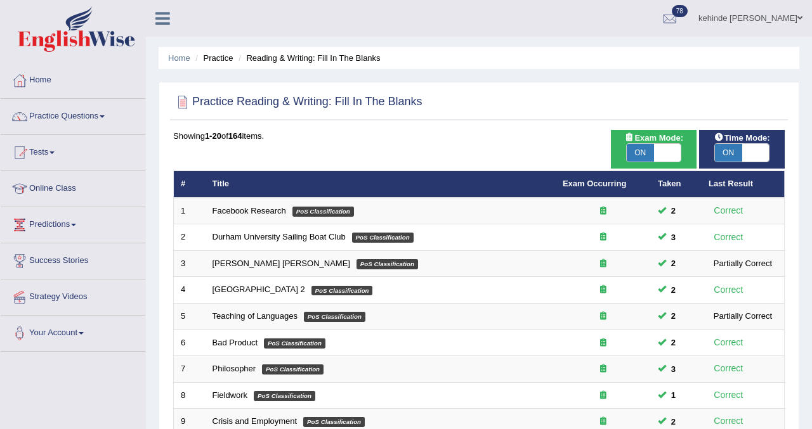
click at [802, 324] on div "Home Practice Reading & Writing: Fill In The Blanks Practice Reading & Writing:…" at bounding box center [479, 404] width 666 height 808
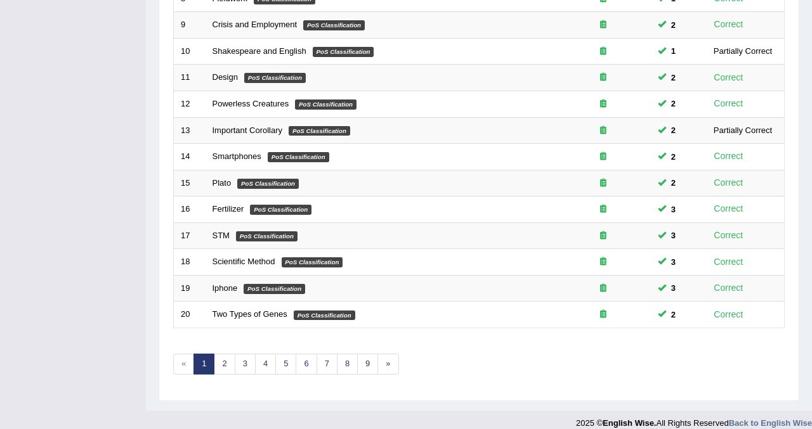
scroll to position [410, 0]
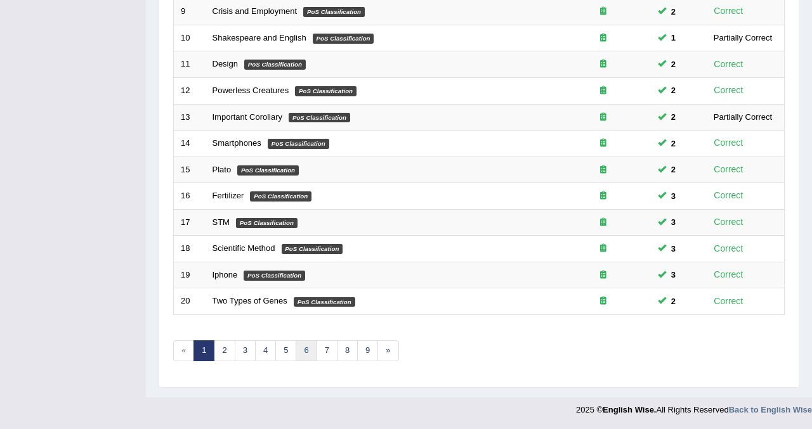
click at [307, 351] on link "6" at bounding box center [306, 351] width 21 height 21
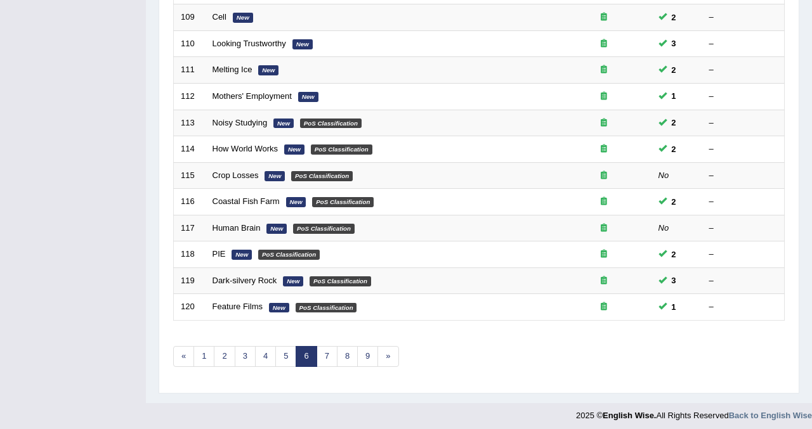
scroll to position [410, 0]
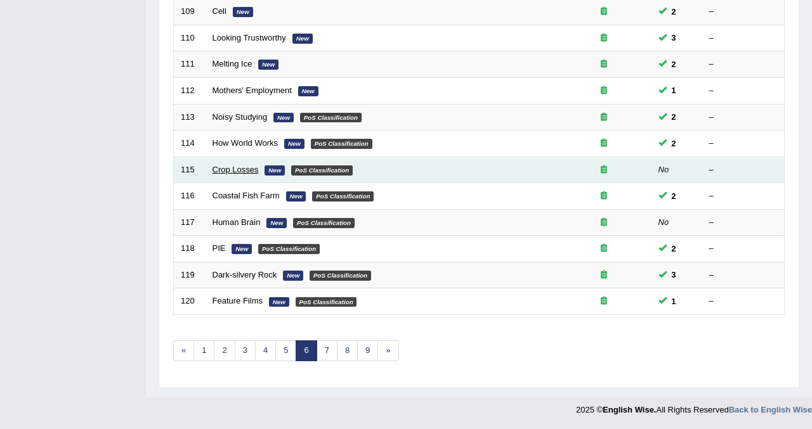
click at [231, 173] on link "Crop Losses" at bounding box center [236, 170] width 46 height 10
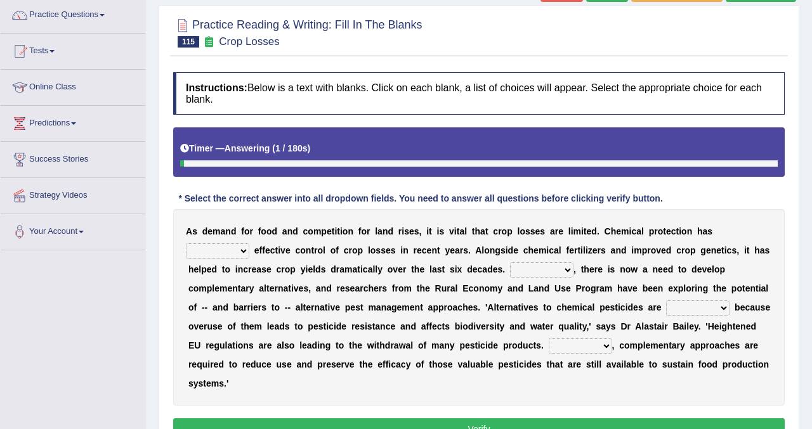
scroll to position [127, 0]
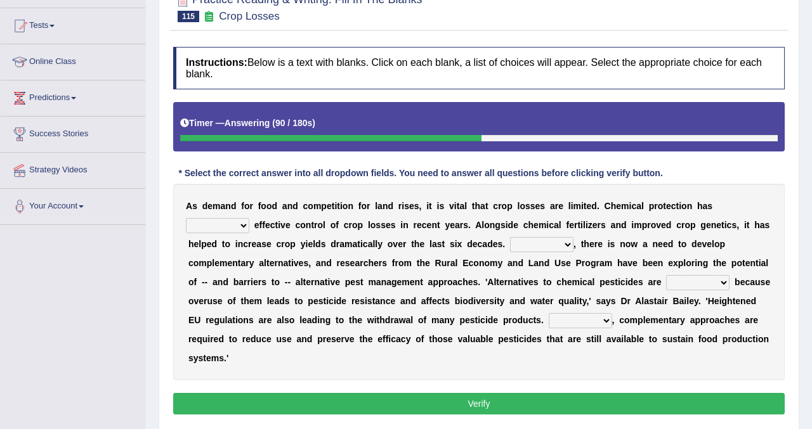
click at [245, 228] on select "harnessed utilized provided offset" at bounding box center [217, 225] width 63 height 15
select select "harnessed"
click at [186, 218] on select "harnessed utilized provided offset" at bounding box center [217, 225] width 63 height 15
click at [563, 243] on select "Hopefully However Strangely Therefore" at bounding box center [541, 244] width 63 height 15
select select "However"
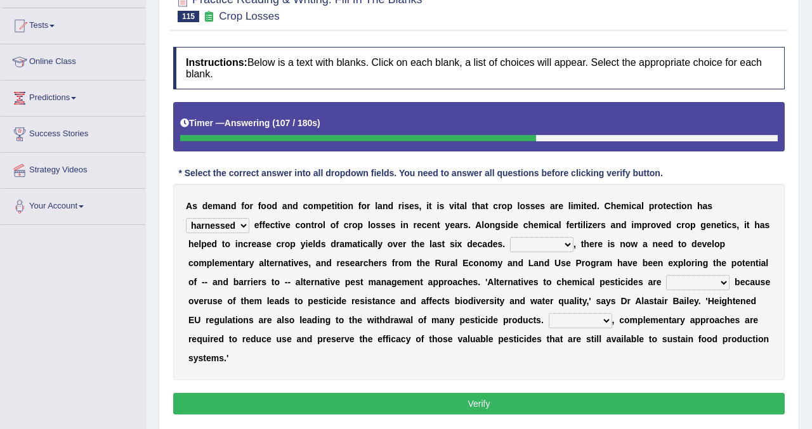
click at [510, 237] on select "Hopefully However Strangely Therefore" at bounding box center [541, 244] width 63 height 15
click at [728, 278] on select "overshot expired needed engaged" at bounding box center [697, 282] width 63 height 15
select select "needed"
click at [670, 275] on select "overshot expired needed engaged" at bounding box center [697, 282] width 63 height 15
click at [612, 320] on select "Though Yet Hence But" at bounding box center [580, 320] width 63 height 15
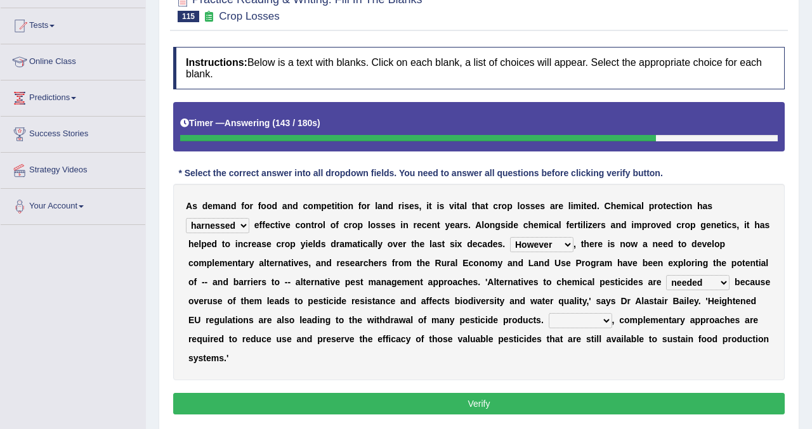
select select "Hence"
click at [604, 313] on select "Though Yet Hence But" at bounding box center [580, 320] width 63 height 15
click at [539, 400] on button "Verify" at bounding box center [478, 404] width 611 height 22
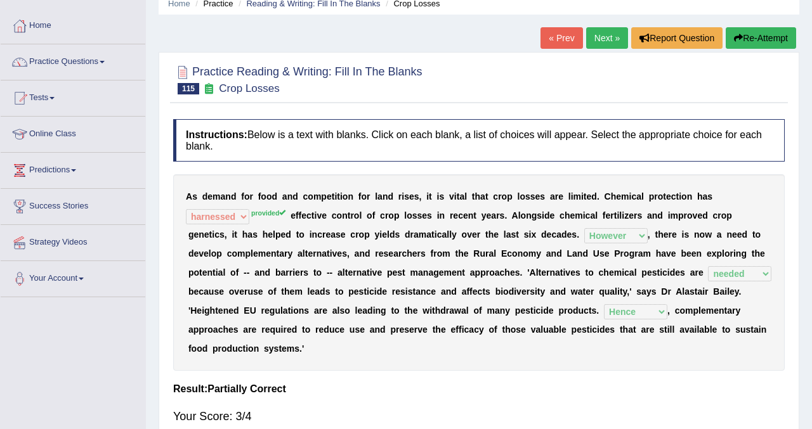
scroll to position [0, 0]
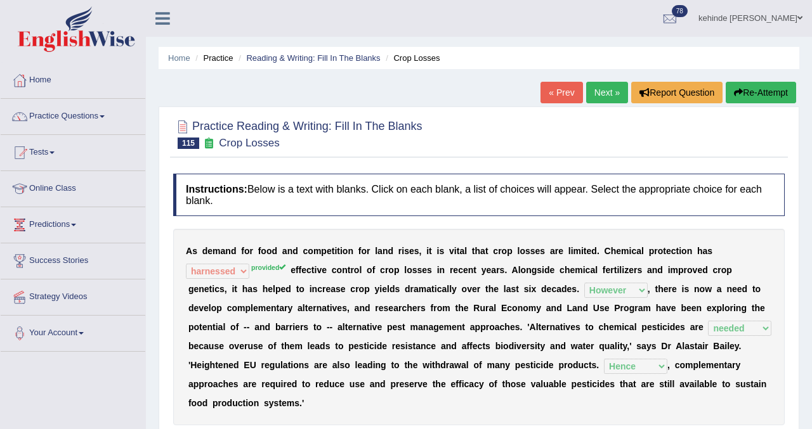
click at [747, 91] on button "Re-Attempt" at bounding box center [761, 93] width 70 height 22
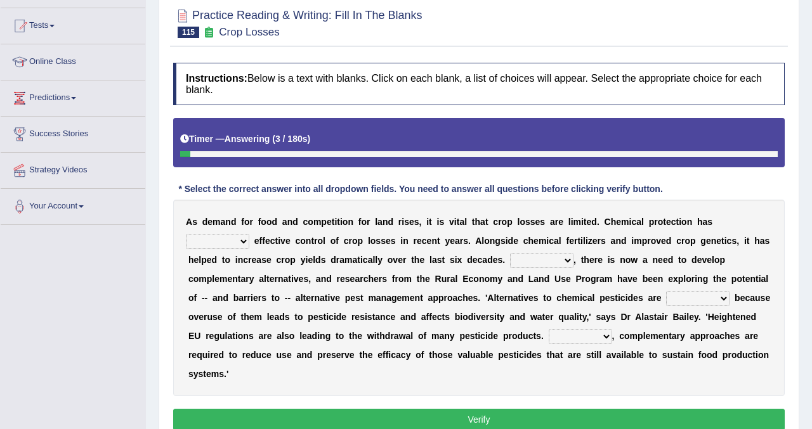
scroll to position [152, 0]
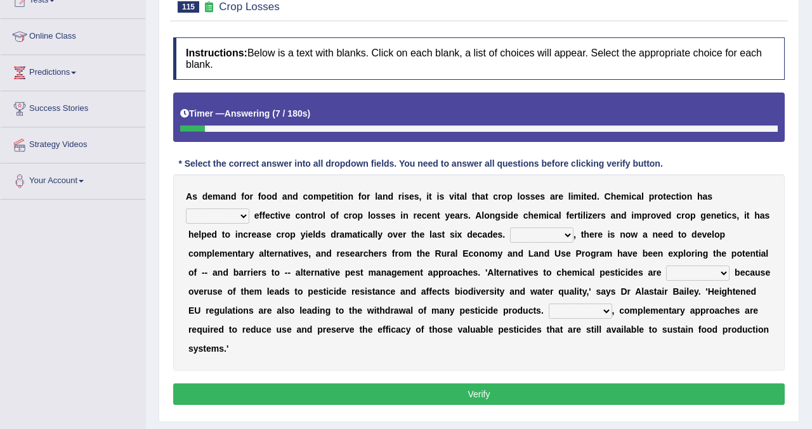
click at [242, 216] on select "harnessed utilized provided offset" at bounding box center [217, 216] width 63 height 15
select select "provided"
click at [186, 209] on select "harnessed utilized provided offset" at bounding box center [217, 216] width 63 height 15
click at [566, 233] on select "Hopefully However Strangely Therefore" at bounding box center [541, 235] width 63 height 15
select select "However"
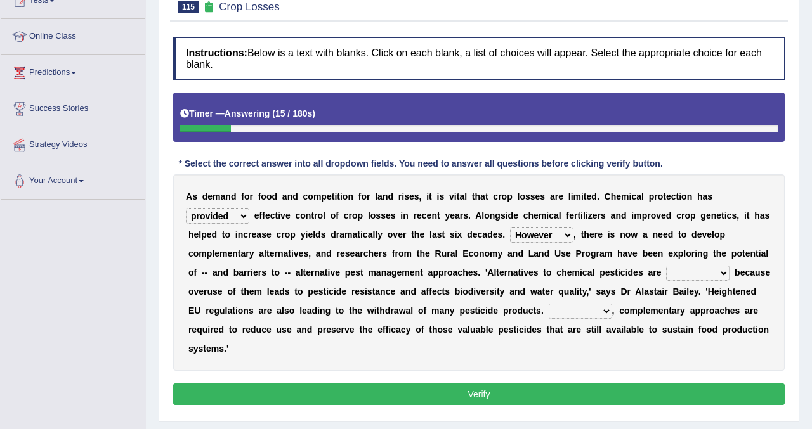
click at [510, 228] on select "Hopefully However Strangely Therefore" at bounding box center [541, 235] width 63 height 15
click at [728, 267] on select "overshot expired needed engaged" at bounding box center [697, 273] width 63 height 15
select select "needed"
click at [670, 266] on select "overshot expired needed engaged" at bounding box center [697, 273] width 63 height 15
click at [612, 312] on select "Though Yet Hence But" at bounding box center [580, 311] width 63 height 15
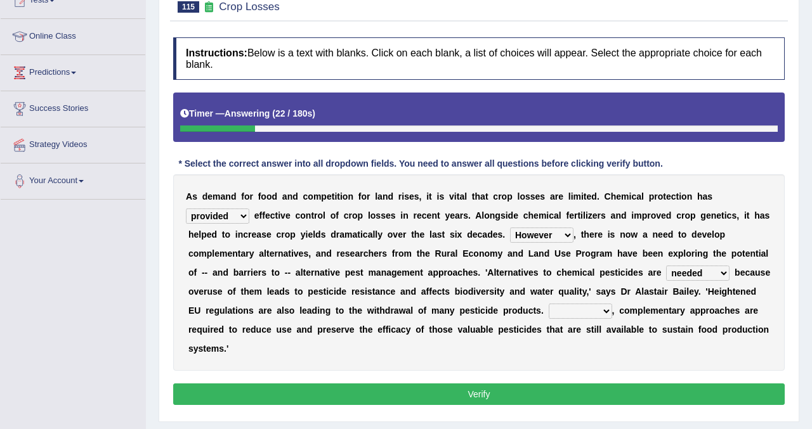
select select "Hence"
click at [604, 304] on select "Though Yet Hence But" at bounding box center [580, 311] width 63 height 15
click at [573, 393] on button "Verify" at bounding box center [478, 395] width 611 height 22
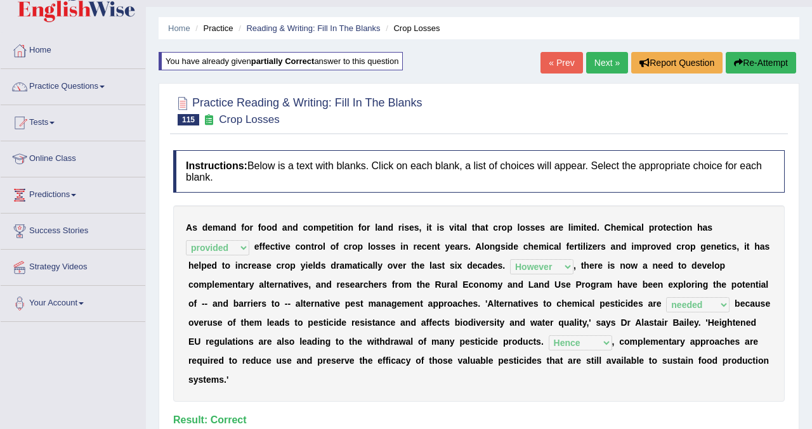
scroll to position [25, 0]
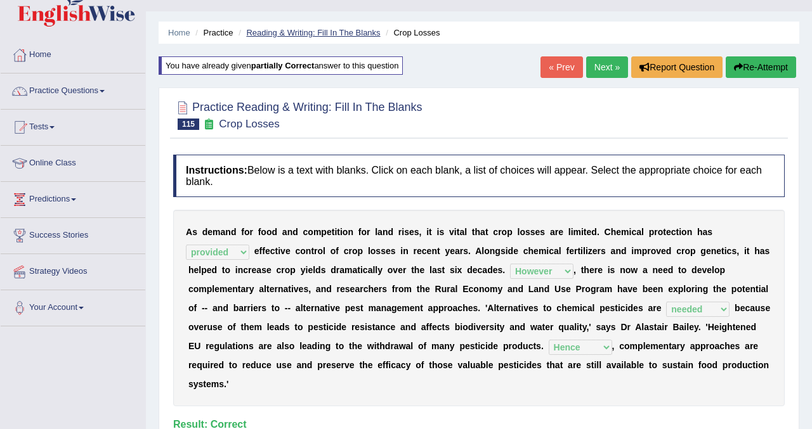
click at [329, 36] on link "Reading & Writing: Fill In The Blanks" at bounding box center [313, 33] width 134 height 10
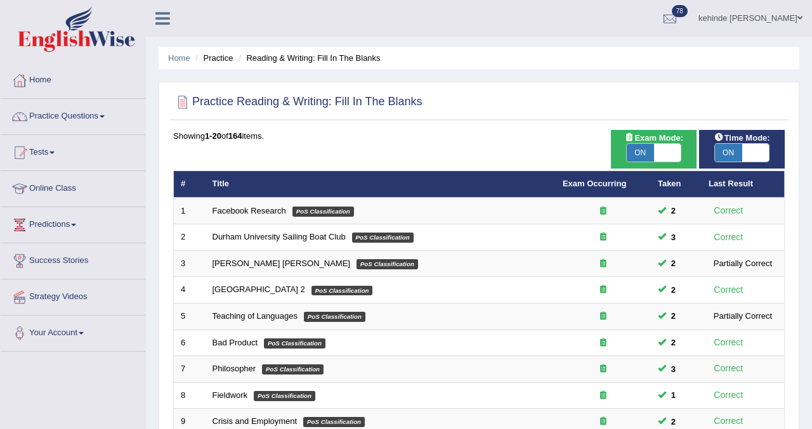
click at [806, 266] on div "Home Practice Reading & Writing: Fill In The Blanks Practice Reading & Writing:…" at bounding box center [479, 404] width 666 height 808
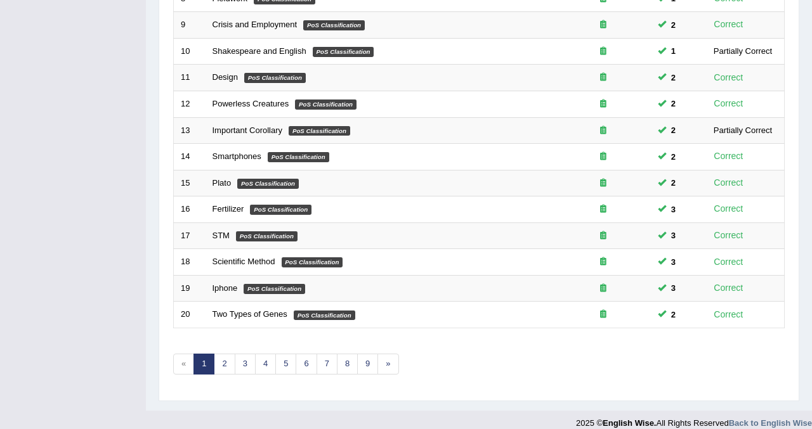
scroll to position [410, 0]
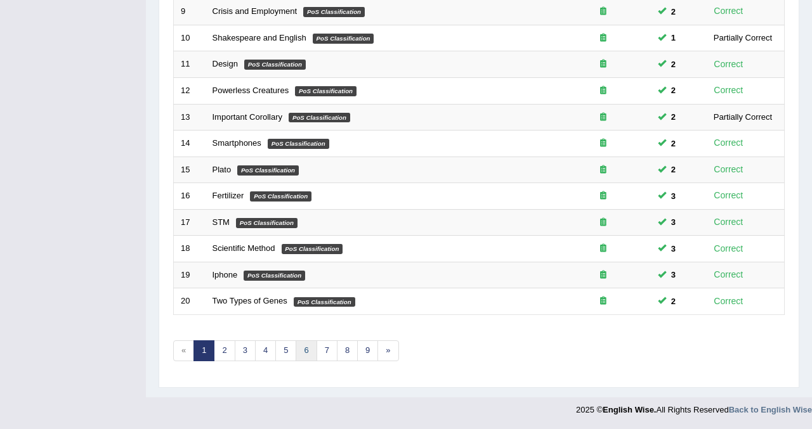
click at [304, 348] on link "6" at bounding box center [306, 351] width 21 height 21
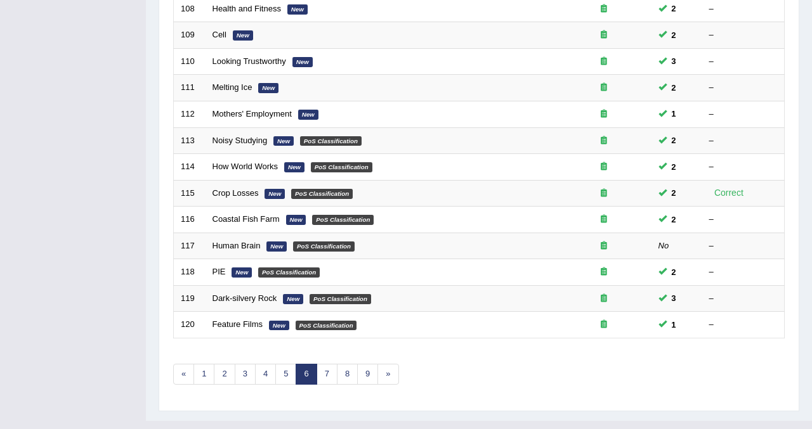
scroll to position [396, 0]
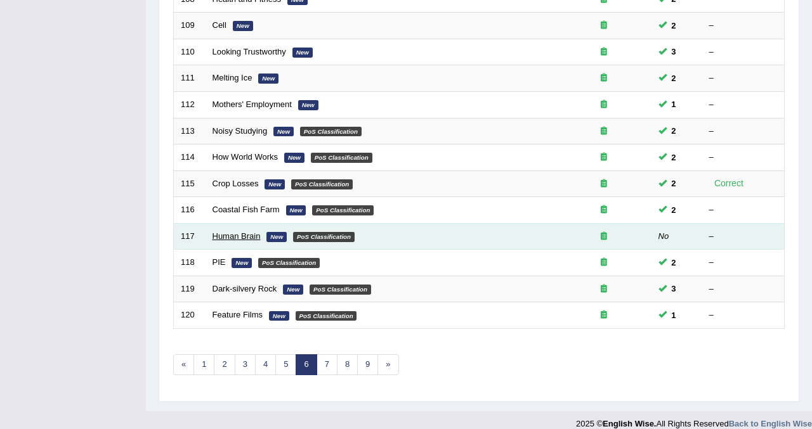
click at [224, 236] on link "Human Brain" at bounding box center [237, 237] width 48 height 10
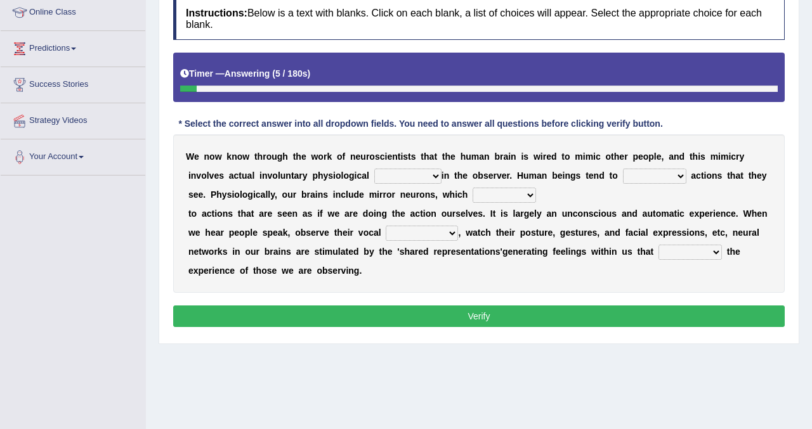
scroll to position [178, 0]
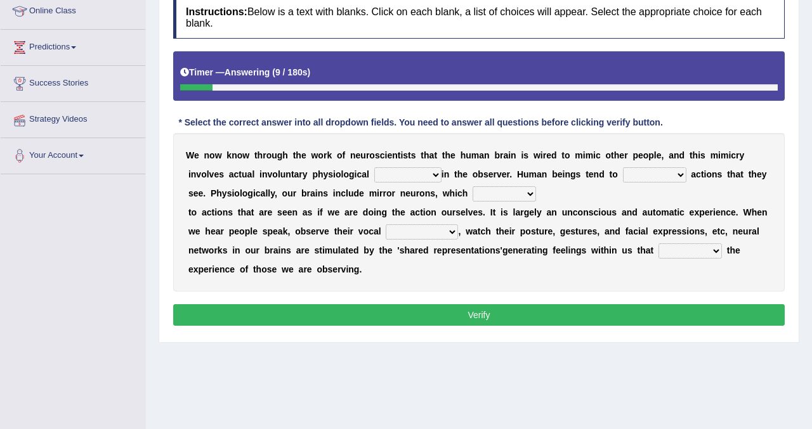
click at [430, 172] on select "emotion experience expression expectation" at bounding box center [407, 174] width 67 height 15
select select "expression"
click at [374, 167] on select "emotion experience expression expectation" at bounding box center [407, 174] width 67 height 15
click at [679, 176] on select "prevent imitate limit discipline" at bounding box center [654, 174] width 63 height 15
select select "imitate"
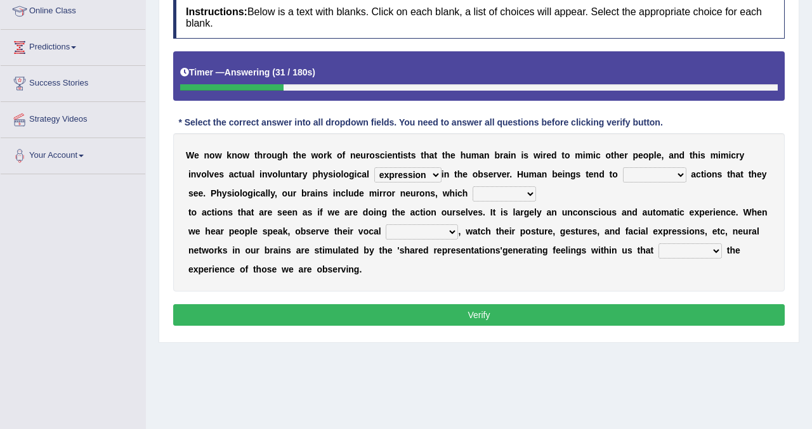
click at [623, 167] on select "prevent imitate limit discipline" at bounding box center [654, 174] width 63 height 15
click at [525, 194] on select "recover refer react lead" at bounding box center [504, 193] width 63 height 15
select select "react"
click at [473, 186] on select "recover refer react lead" at bounding box center [504, 193] width 63 height 15
click at [454, 232] on select "appearances nuances volumes shapes" at bounding box center [422, 232] width 72 height 15
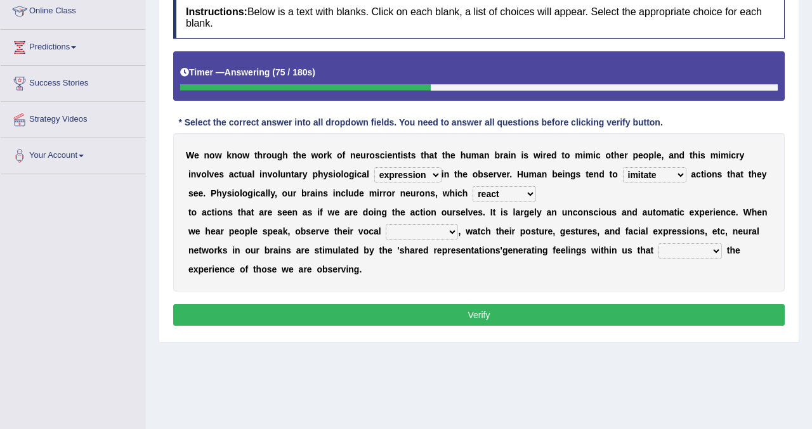
select select "nuances"
click at [386, 225] on select "appearances nuances volumes shapes" at bounding box center [422, 232] width 72 height 15
click at [714, 254] on select "circle multiply reflect subscribe" at bounding box center [689, 251] width 63 height 15
select select "reflect"
click at [658, 244] on select "circle multiply reflect subscribe" at bounding box center [689, 251] width 63 height 15
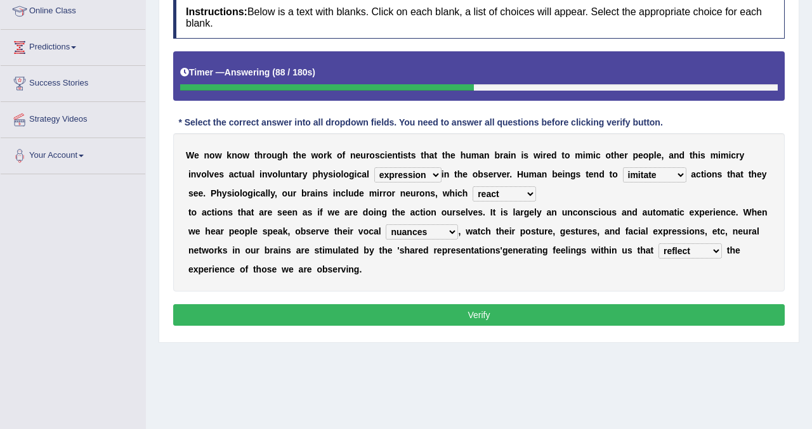
click at [593, 317] on button "Verify" at bounding box center [478, 315] width 611 height 22
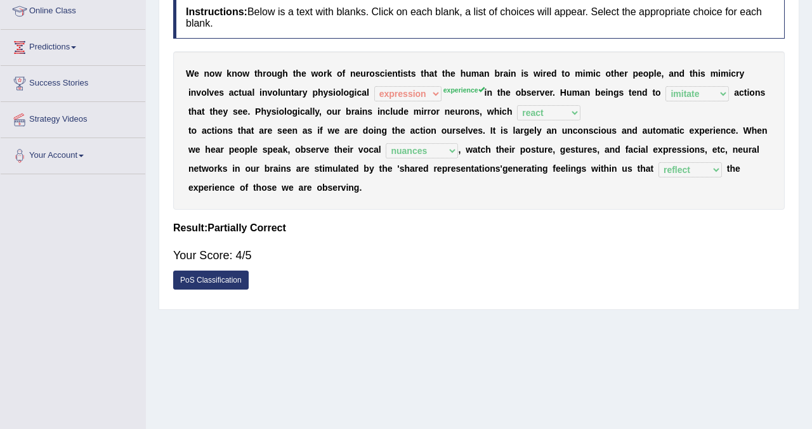
click at [806, 92] on div "Home Practice Reading & Writing: Fill In The Blanks Human Brain « Prev Next » R…" at bounding box center [479, 139] width 666 height 634
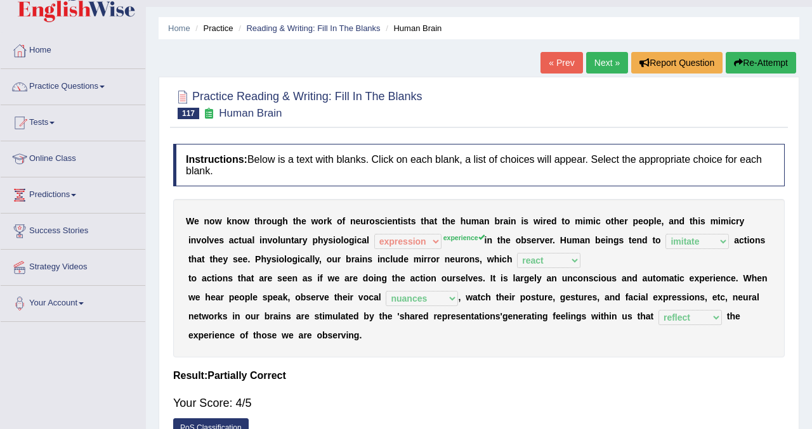
scroll to position [25, 0]
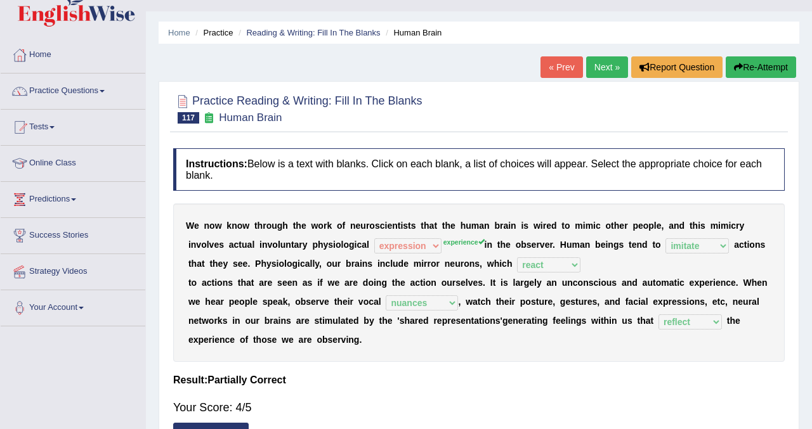
click at [754, 74] on button "Re-Attempt" at bounding box center [761, 67] width 70 height 22
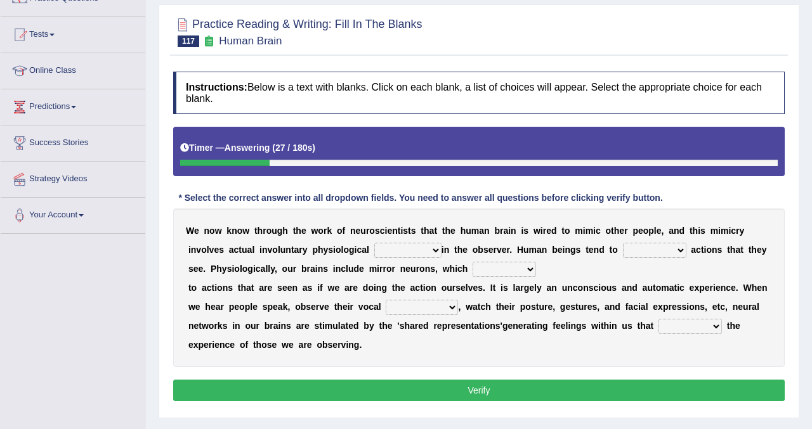
scroll to position [127, 0]
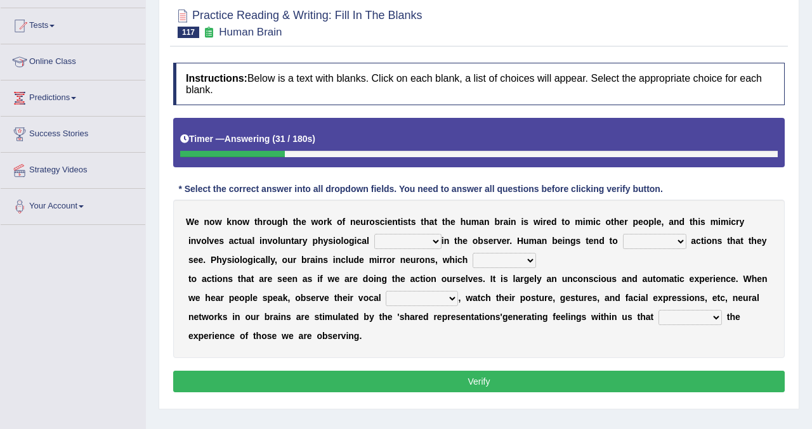
click at [434, 239] on select "emotion experience expression expectation" at bounding box center [407, 241] width 67 height 15
select select "experience"
click at [374, 234] on select "emotion experience expression expectation" at bounding box center [407, 241] width 67 height 15
click at [680, 243] on select "prevent imitate limit discipline" at bounding box center [654, 241] width 63 height 15
select select "imitate"
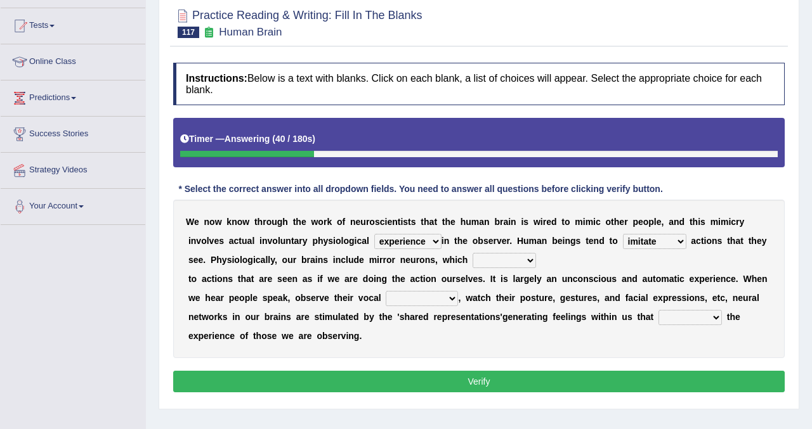
click at [623, 234] on select "prevent imitate limit discipline" at bounding box center [654, 241] width 63 height 15
click at [528, 261] on select "recover refer react lead" at bounding box center [504, 260] width 63 height 15
select select "react"
click at [473, 253] on select "recover refer react lead" at bounding box center [504, 260] width 63 height 15
click at [452, 296] on select "appearances nuances volumes shapes" at bounding box center [422, 298] width 72 height 15
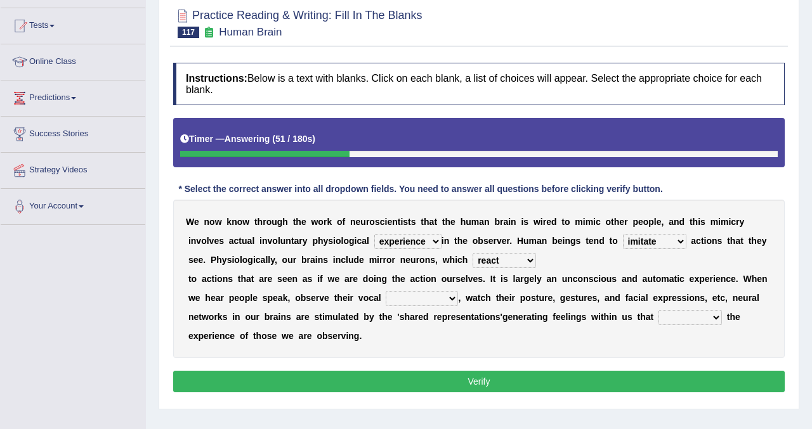
select select "nuances"
click at [386, 291] on select "appearances nuances volumes shapes" at bounding box center [422, 298] width 72 height 15
click at [716, 317] on select "circle multiply reflect subscribe" at bounding box center [689, 317] width 63 height 15
select select "reflect"
click at [658, 310] on select "circle multiply reflect subscribe" at bounding box center [689, 317] width 63 height 15
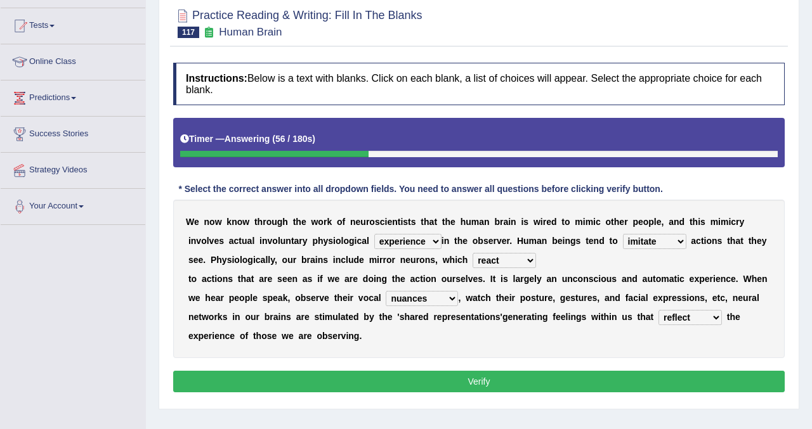
click at [595, 381] on button "Verify" at bounding box center [478, 382] width 611 height 22
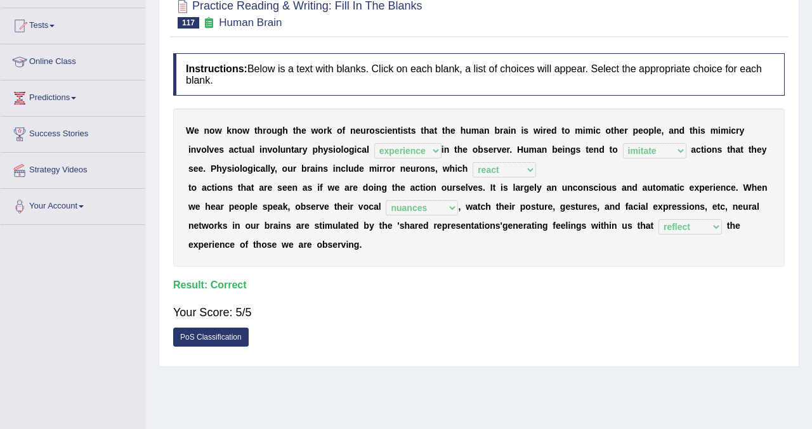
click at [805, 204] on div "Home Practice Reading & Writing: Fill In The Blanks Human Brain You have alread…" at bounding box center [479, 190] width 666 height 634
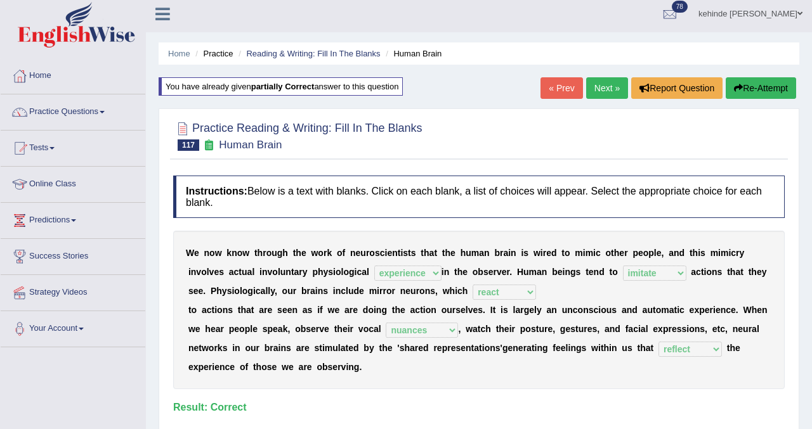
scroll to position [0, 0]
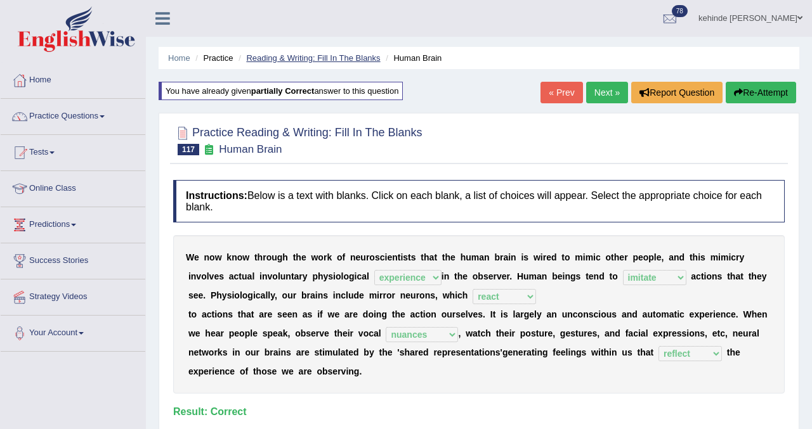
click at [318, 60] on link "Reading & Writing: Fill In The Blanks" at bounding box center [313, 58] width 134 height 10
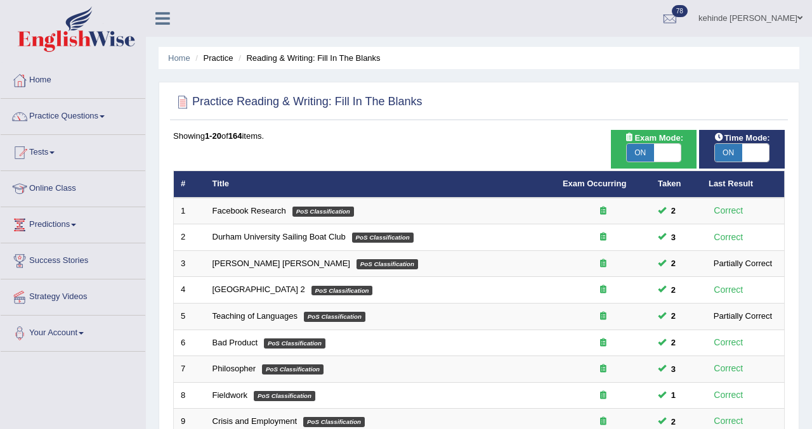
click at [805, 150] on div "Home Practice Reading & Writing: Fill In The Blanks Practice Reading & Writing:…" at bounding box center [479, 404] width 666 height 808
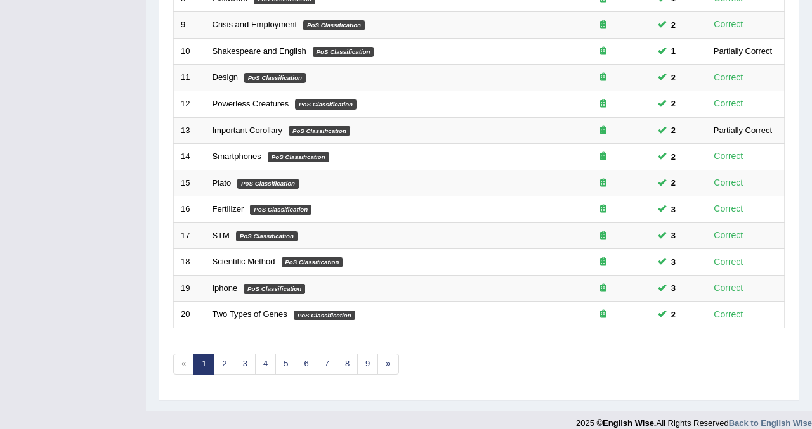
scroll to position [410, 0]
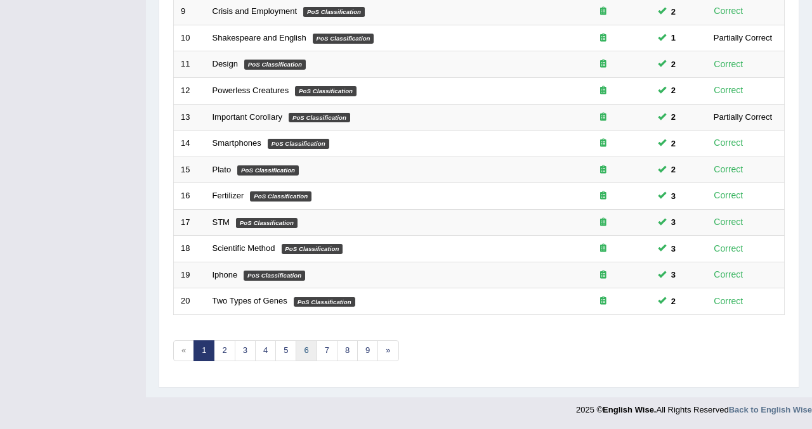
click at [306, 351] on link "6" at bounding box center [306, 351] width 21 height 21
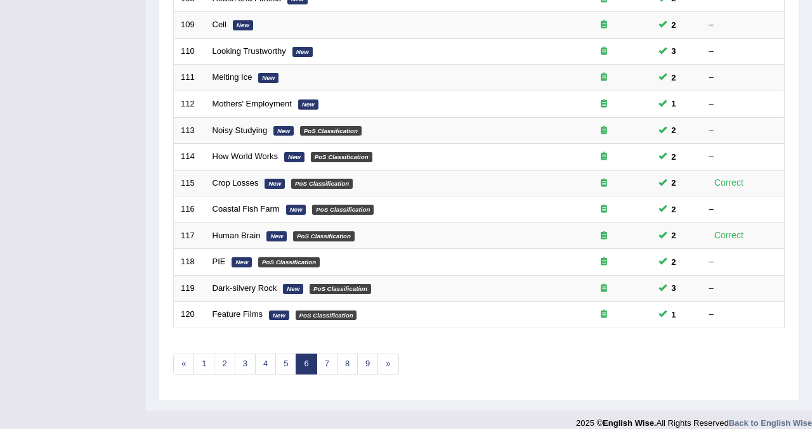
scroll to position [410, 0]
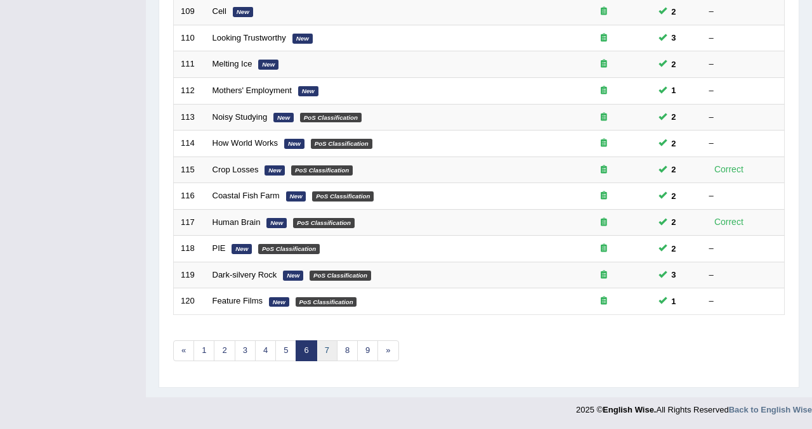
click at [325, 349] on link "7" at bounding box center [327, 351] width 21 height 21
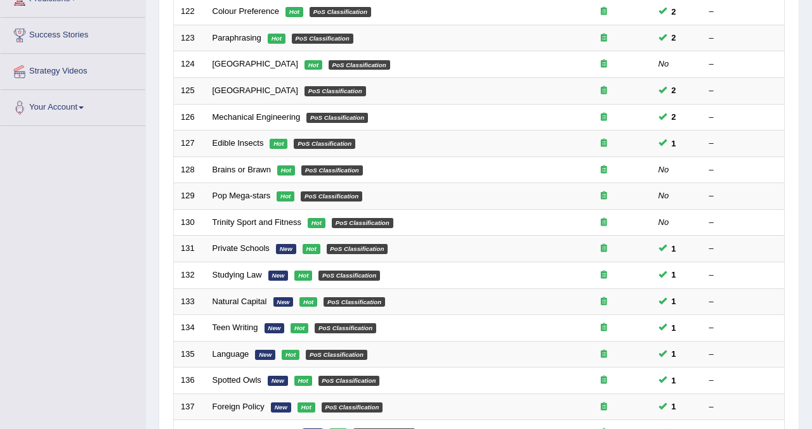
scroll to position [228, 0]
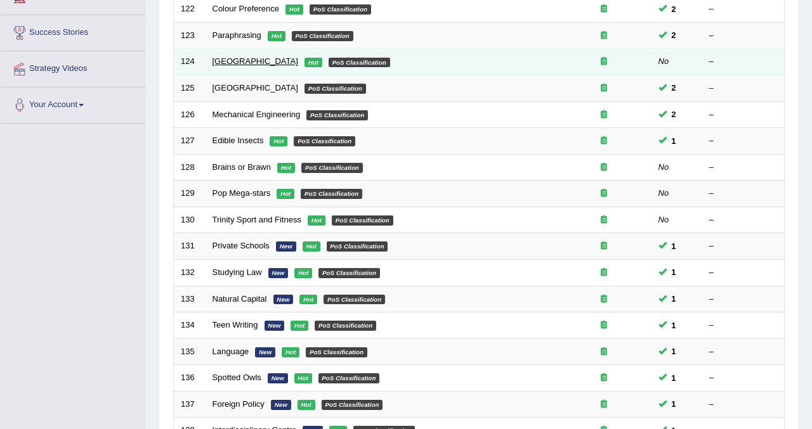
click at [224, 61] on link "[GEOGRAPHIC_DATA]" at bounding box center [256, 61] width 86 height 10
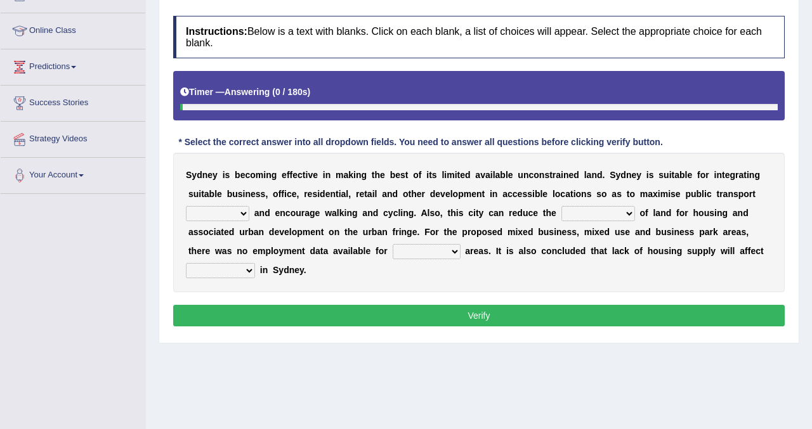
scroll to position [182, 0]
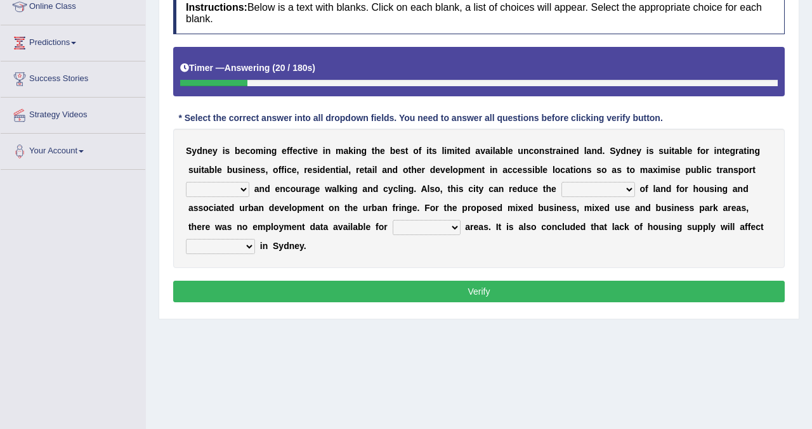
click at [241, 188] on select "patriot patronage patterned ensigns" at bounding box center [217, 189] width 63 height 15
select select "patronage"
click at [186, 182] on select "patriot patronage patterned ensigns" at bounding box center [217, 189] width 63 height 15
click at [624, 185] on select "consume consumate consumption constant" at bounding box center [598, 189] width 74 height 15
select select "consumption"
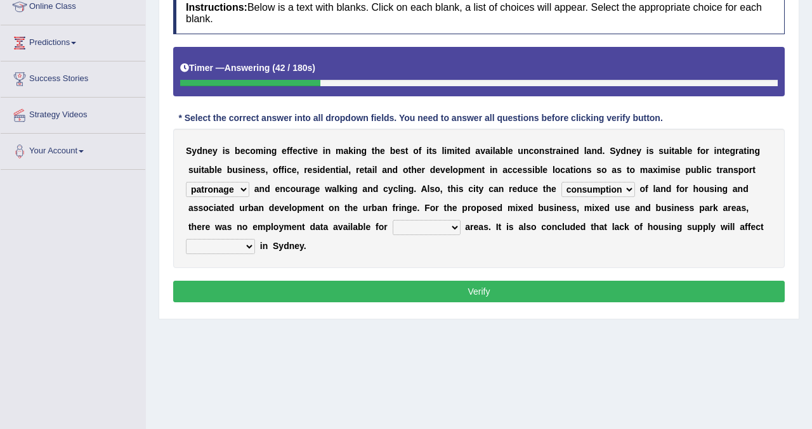
click at [561, 182] on select "consume consumate consumption constant" at bounding box center [598, 189] width 74 height 15
click at [455, 225] on select "conclude collide compress comparable" at bounding box center [427, 227] width 68 height 15
select select "comparable"
click at [393, 220] on select "conclude collide compress comparable" at bounding box center [427, 227] width 68 height 15
click at [246, 245] on select "affirm assure affordability weather" at bounding box center [220, 246] width 69 height 15
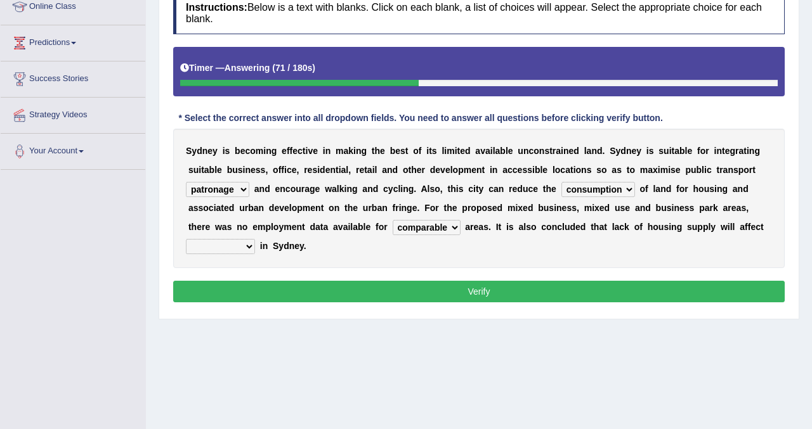
select select "affordability"
click at [186, 239] on select "affirm assure affordability weather" at bounding box center [220, 246] width 69 height 15
click at [252, 295] on button "Verify" at bounding box center [478, 292] width 611 height 22
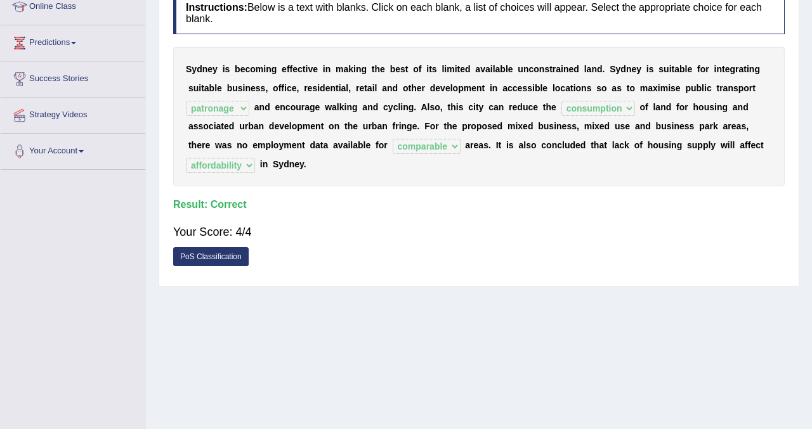
click at [809, 145] on div "Home Practice Reading & Writing: Fill In The Blanks [GEOGRAPHIC_DATA] « Prev Ne…" at bounding box center [479, 135] width 666 height 634
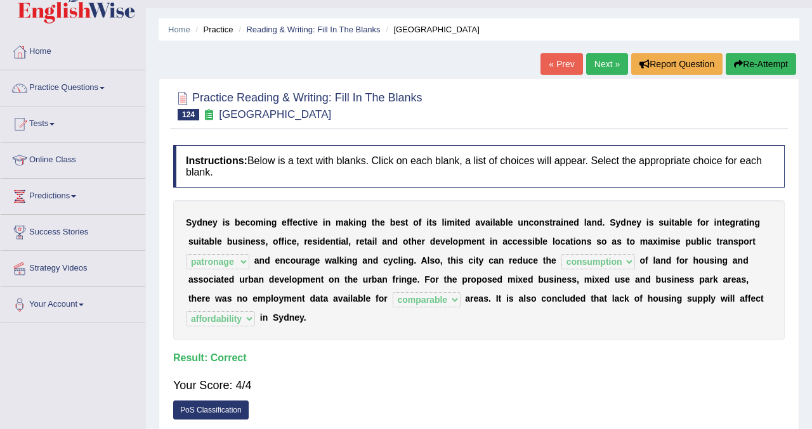
scroll to position [0, 0]
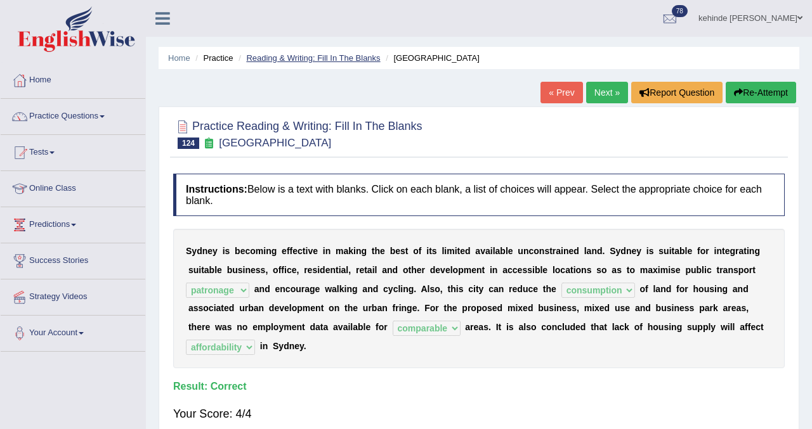
click at [319, 59] on link "Reading & Writing: Fill In The Blanks" at bounding box center [313, 58] width 134 height 10
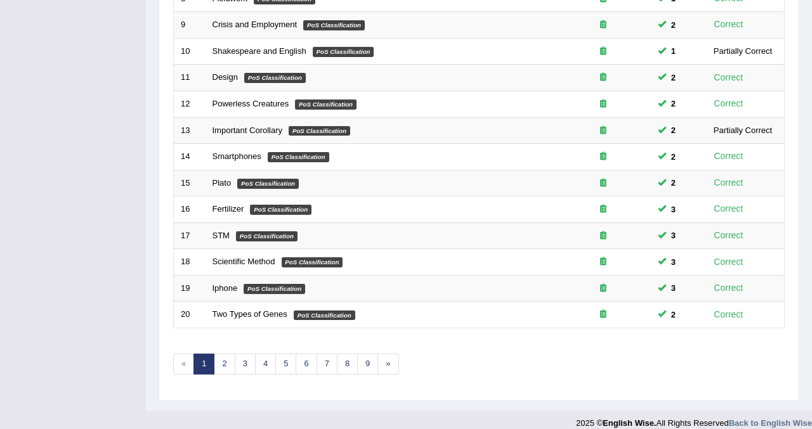
scroll to position [410, 0]
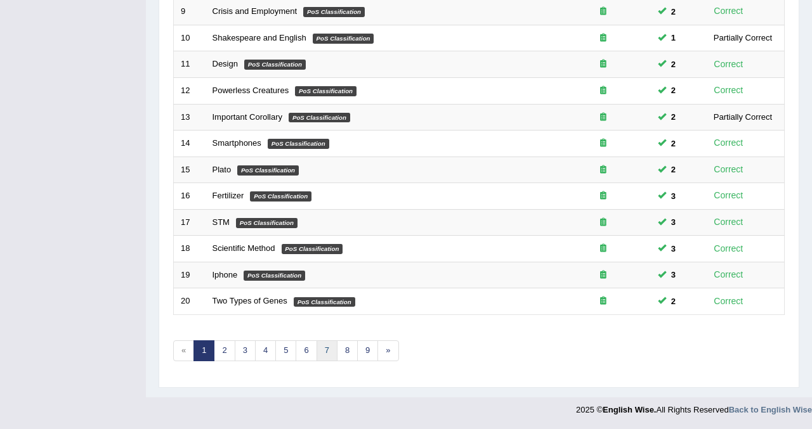
click at [322, 346] on link "7" at bounding box center [327, 351] width 21 height 21
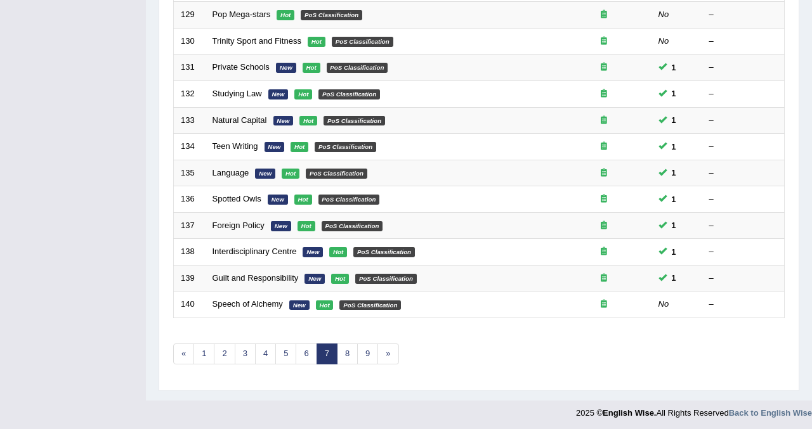
scroll to position [410, 0]
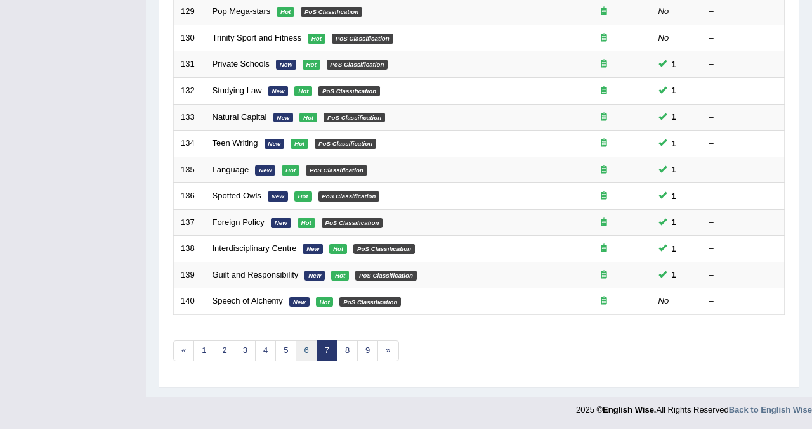
click at [302, 351] on link "6" at bounding box center [306, 351] width 21 height 21
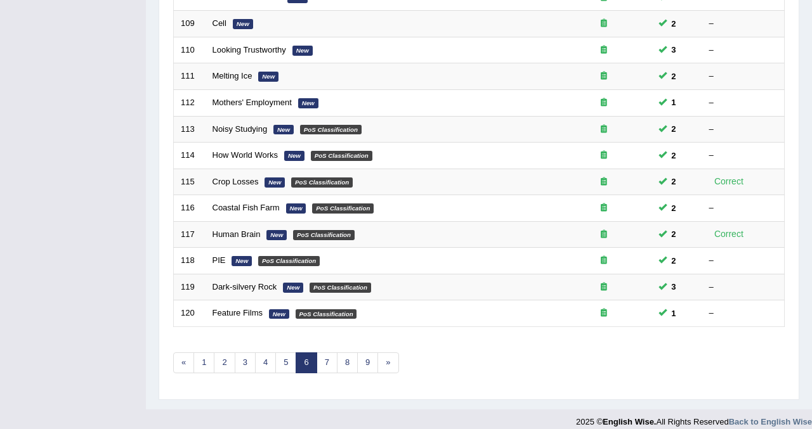
scroll to position [410, 0]
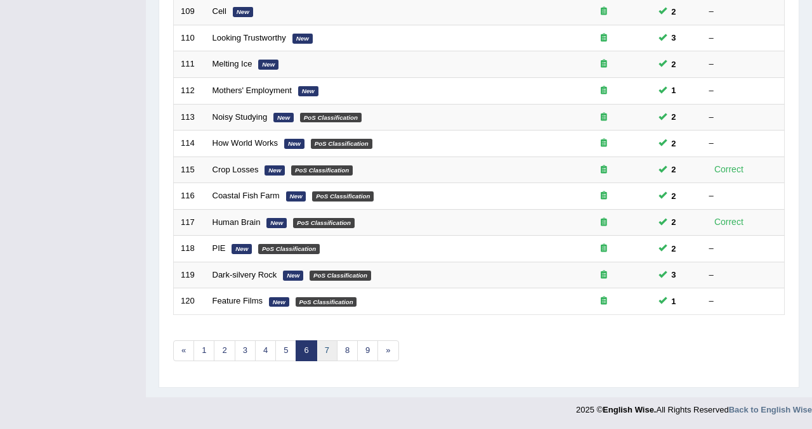
click at [324, 348] on link "7" at bounding box center [327, 351] width 21 height 21
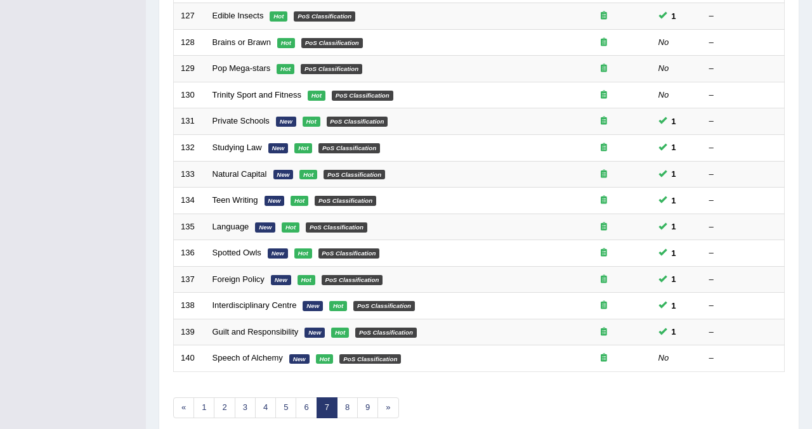
scroll to position [355, 0]
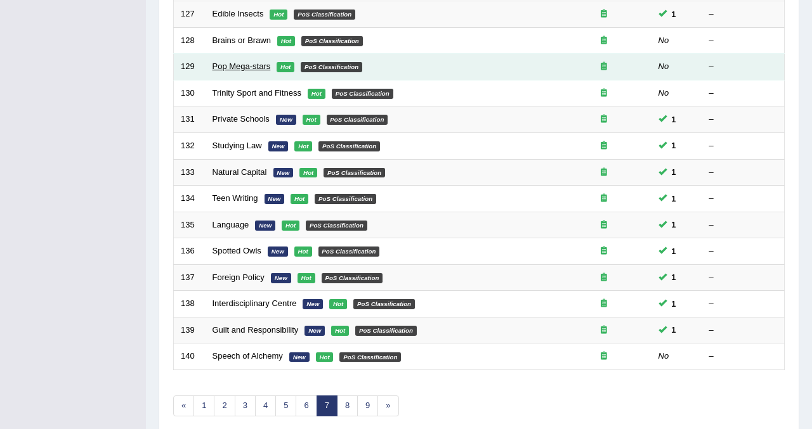
click at [255, 65] on link "Pop Mega-stars" at bounding box center [242, 67] width 58 height 10
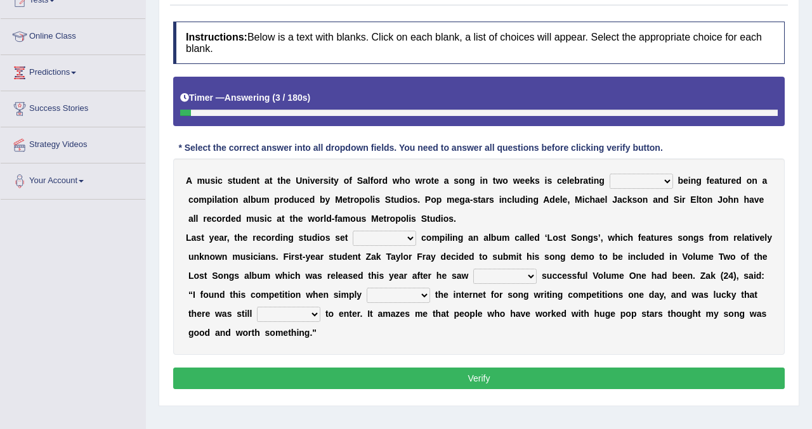
scroll to position [178, 0]
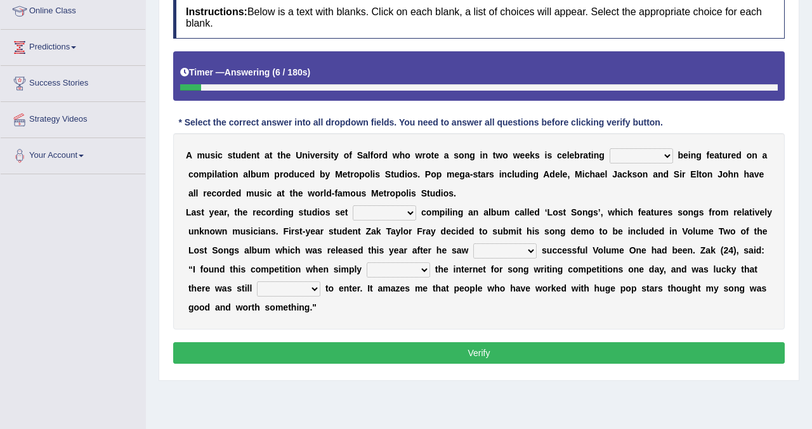
click at [665, 155] on select "wherever after rather further" at bounding box center [641, 155] width 63 height 15
select select "after"
click at [610, 148] on select "wherever after rather further" at bounding box center [641, 155] width 63 height 15
click at [407, 212] on select "them about with them" at bounding box center [384, 213] width 63 height 15
click at [410, 216] on select "them about with them" at bounding box center [384, 213] width 63 height 15
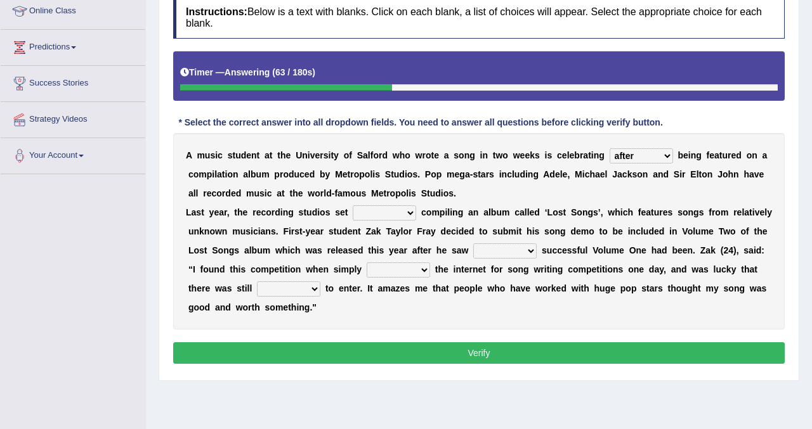
click at [407, 212] on select "them about with them" at bounding box center [384, 213] width 63 height 15
click at [412, 213] on select "them about with them" at bounding box center [384, 213] width 63 height 15
select select "with"
click at [353, 206] on select "them about with them" at bounding box center [384, 213] width 63 height 15
click at [530, 255] on select "when how then their" at bounding box center [504, 251] width 63 height 15
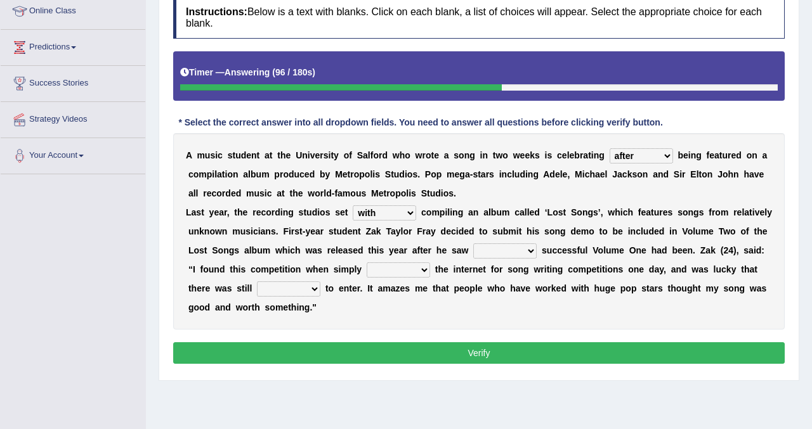
select select "how"
click at [473, 244] on select "when how then their" at bounding box center [504, 251] width 63 height 15
click at [424, 270] on select "searching thinking bringing taking" at bounding box center [398, 270] width 63 height 15
select select "searching"
click at [367, 263] on select "searching thinking bringing taking" at bounding box center [398, 270] width 63 height 15
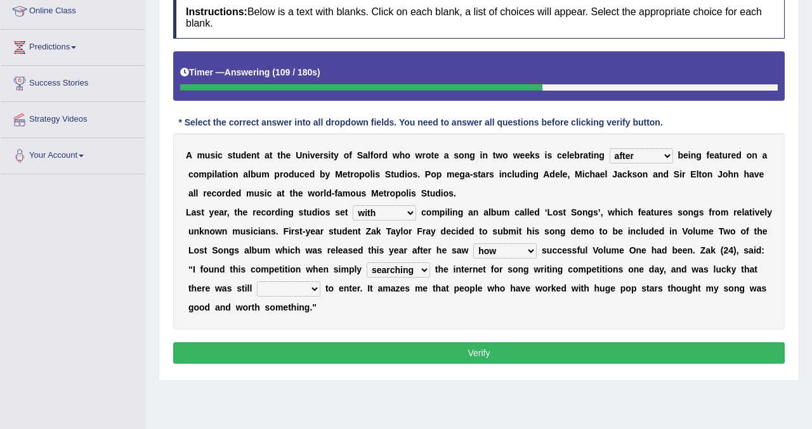
click at [312, 289] on select "fine time grind dine" at bounding box center [288, 289] width 63 height 15
select select "time"
click at [257, 282] on select "fine time grind dine" at bounding box center [288, 289] width 63 height 15
click at [302, 346] on button "Verify" at bounding box center [478, 354] width 611 height 22
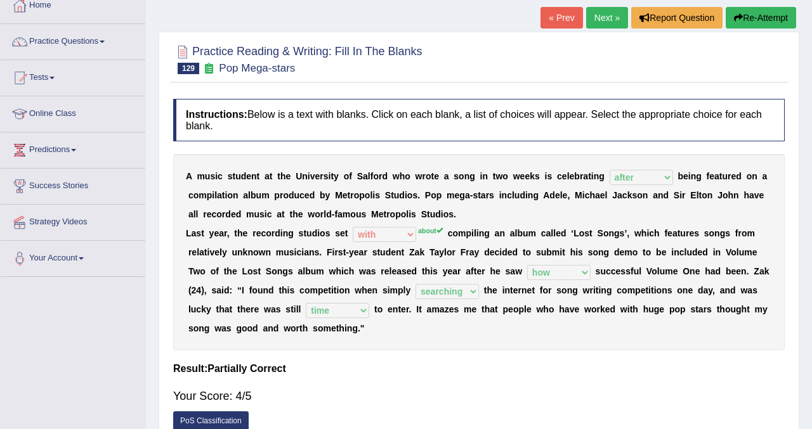
scroll to position [25, 0]
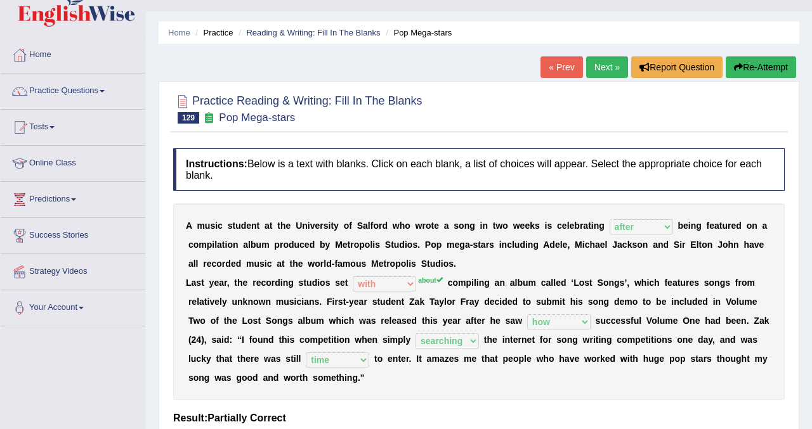
click at [744, 63] on button "Re-Attempt" at bounding box center [761, 67] width 70 height 22
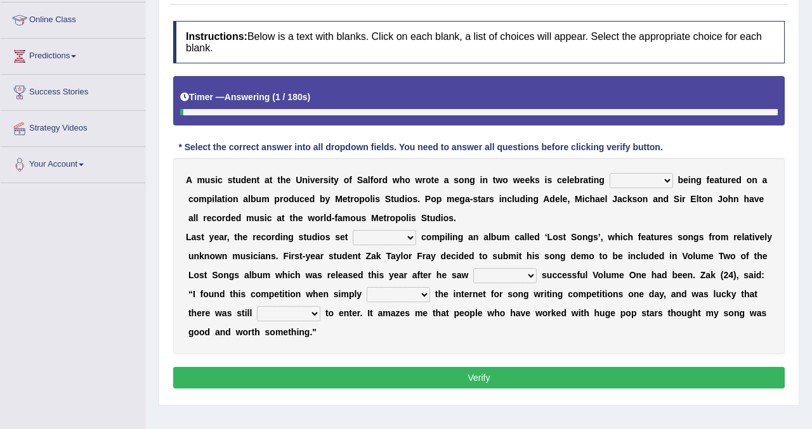
scroll to position [178, 0]
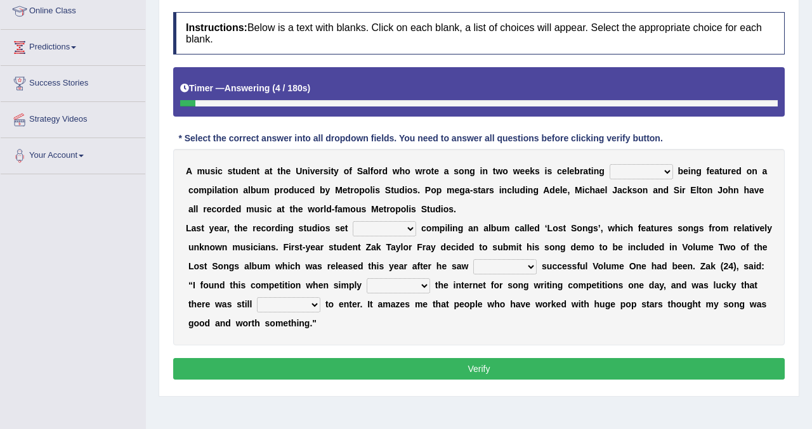
click at [669, 174] on select "wherever after rather further" at bounding box center [641, 171] width 63 height 15
select select "after"
click at [610, 164] on select "wherever after rather further" at bounding box center [641, 171] width 63 height 15
click at [406, 226] on select "them about with them" at bounding box center [384, 228] width 63 height 15
select select "with"
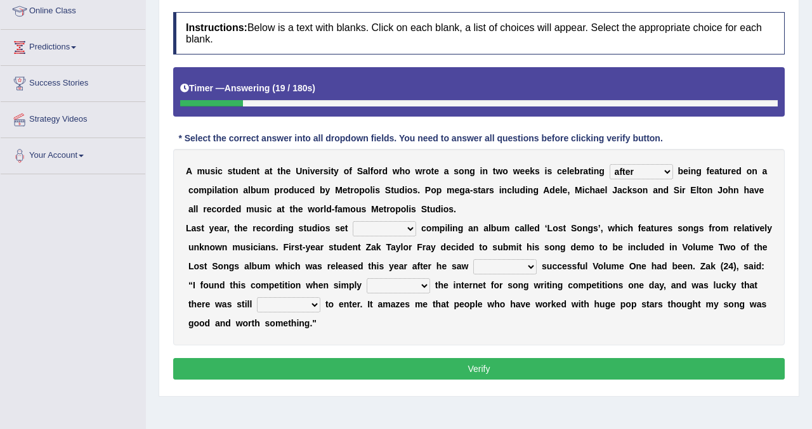
click at [353, 221] on select "them about with them" at bounding box center [384, 228] width 63 height 15
click at [529, 265] on select "when how then their" at bounding box center [504, 266] width 63 height 15
select select "how"
click at [473, 259] on select "when how then their" at bounding box center [504, 266] width 63 height 15
click at [424, 283] on select "searching thinking bringing taking" at bounding box center [398, 285] width 63 height 15
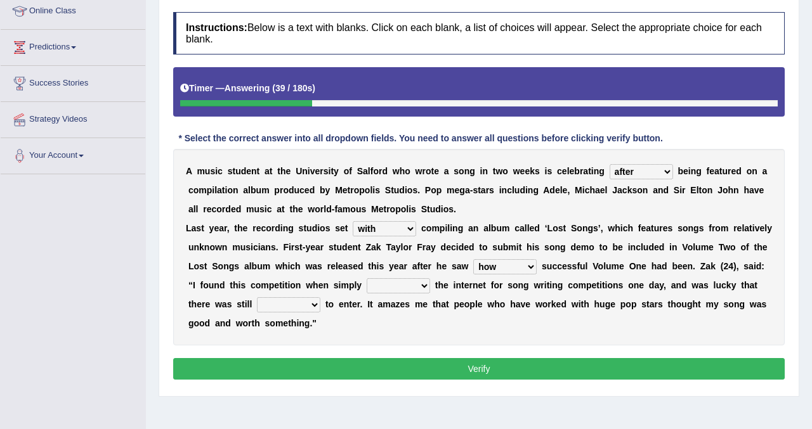
select select "searching"
click at [367, 278] on select "searching thinking bringing taking" at bounding box center [398, 285] width 63 height 15
click at [316, 308] on select "fine time grind dine" at bounding box center [288, 305] width 63 height 15
click at [314, 306] on select "fine time grind dine" at bounding box center [288, 305] width 63 height 15
